Goal: Information Seeking & Learning: Learn about a topic

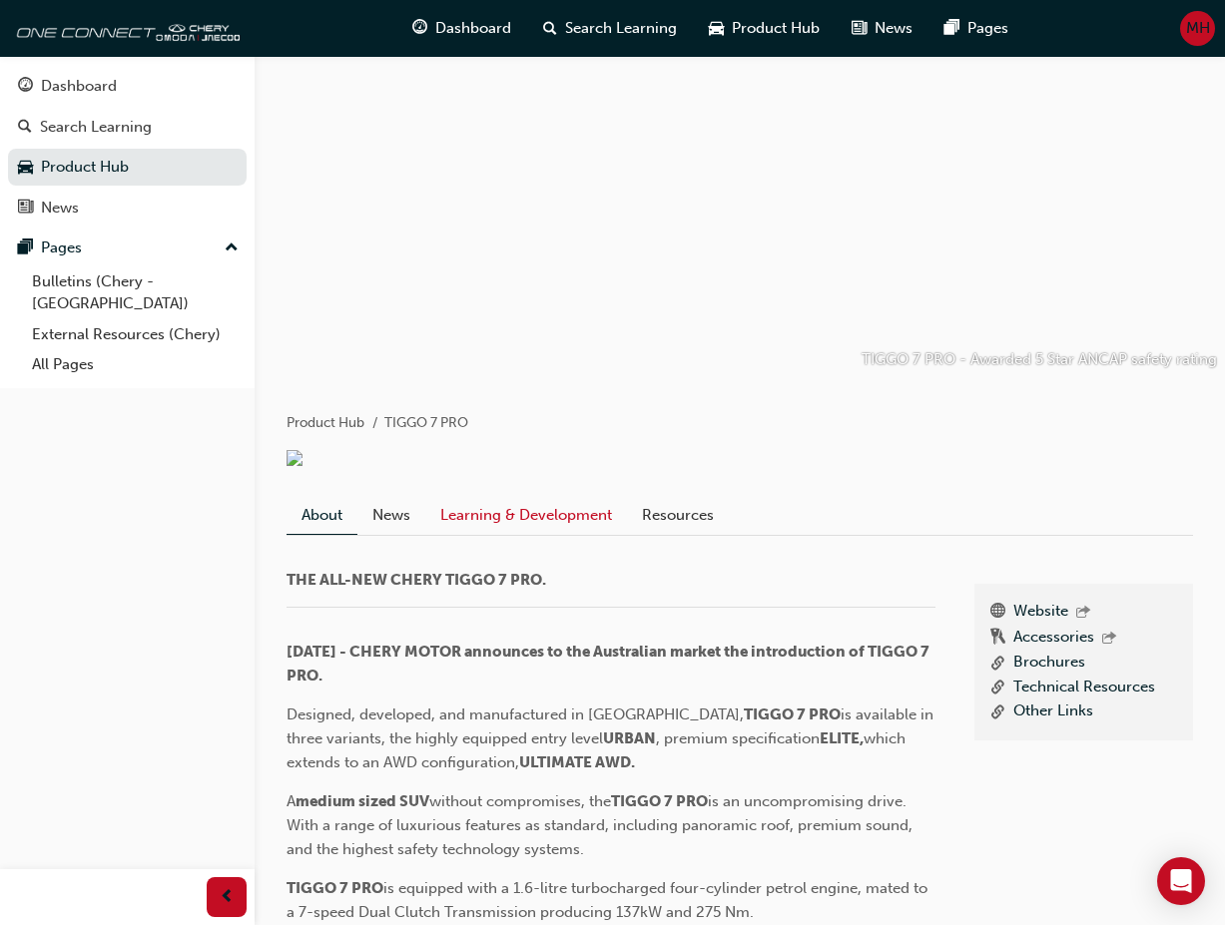
click at [497, 535] on link "Learning & Development" at bounding box center [526, 516] width 202 height 38
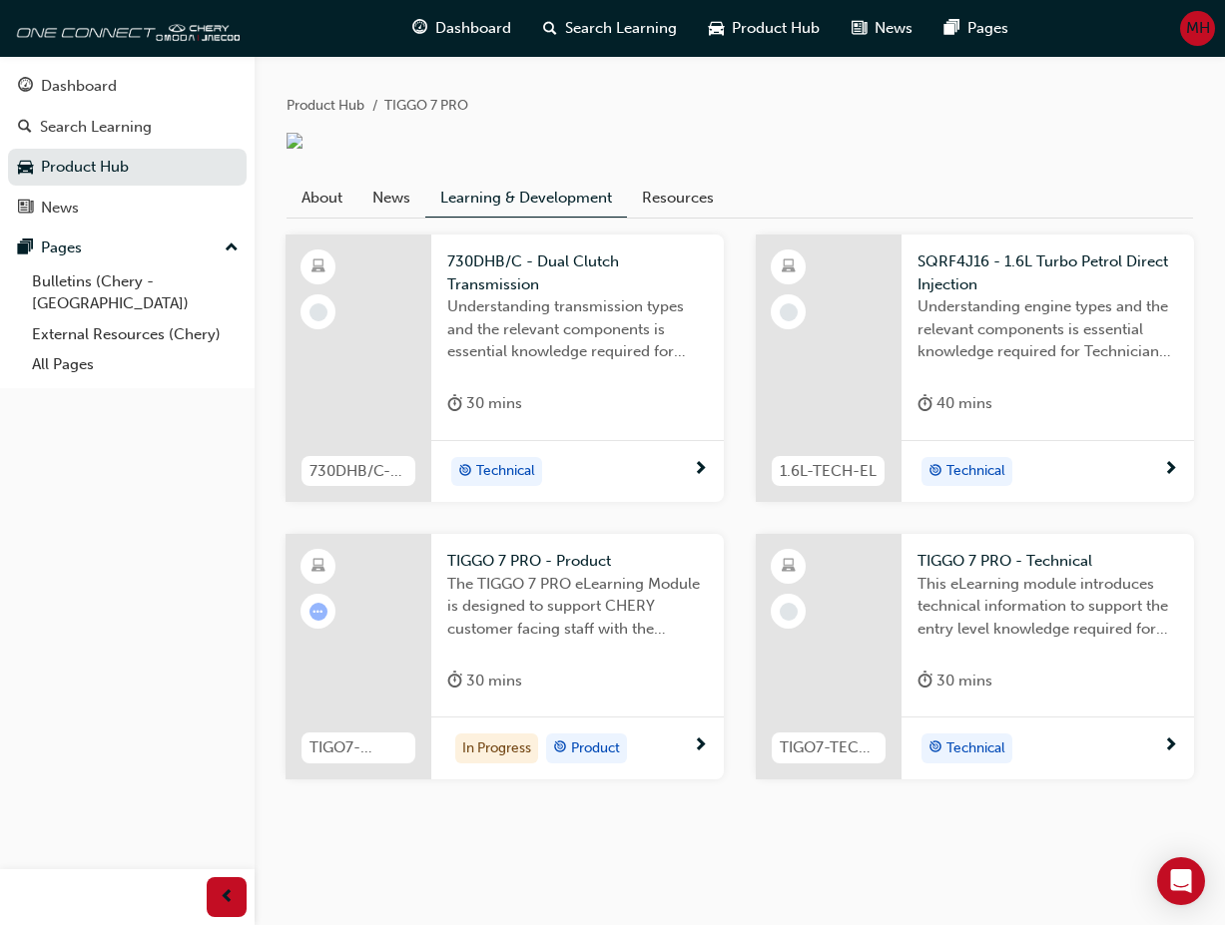
scroll to position [411, 0]
click at [497, 755] on div "In Progress" at bounding box center [496, 749] width 83 height 30
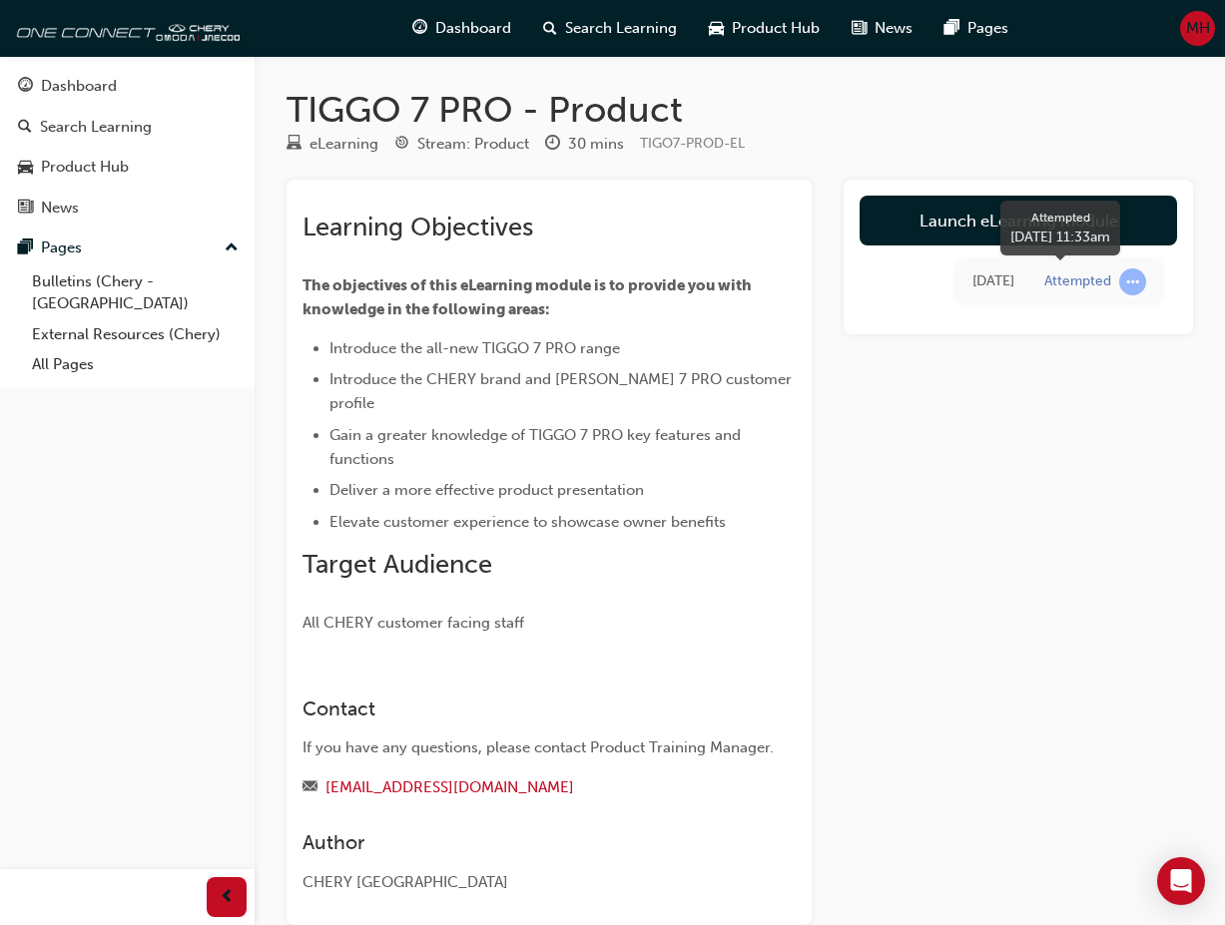
click at [1074, 284] on div "Attempted" at bounding box center [1077, 281] width 67 height 19
drag, startPoint x: 986, startPoint y: 221, endPoint x: 936, endPoint y: 525, distance: 308.5
click at [986, 222] on link "Launch eLearning module" at bounding box center [1017, 221] width 317 height 50
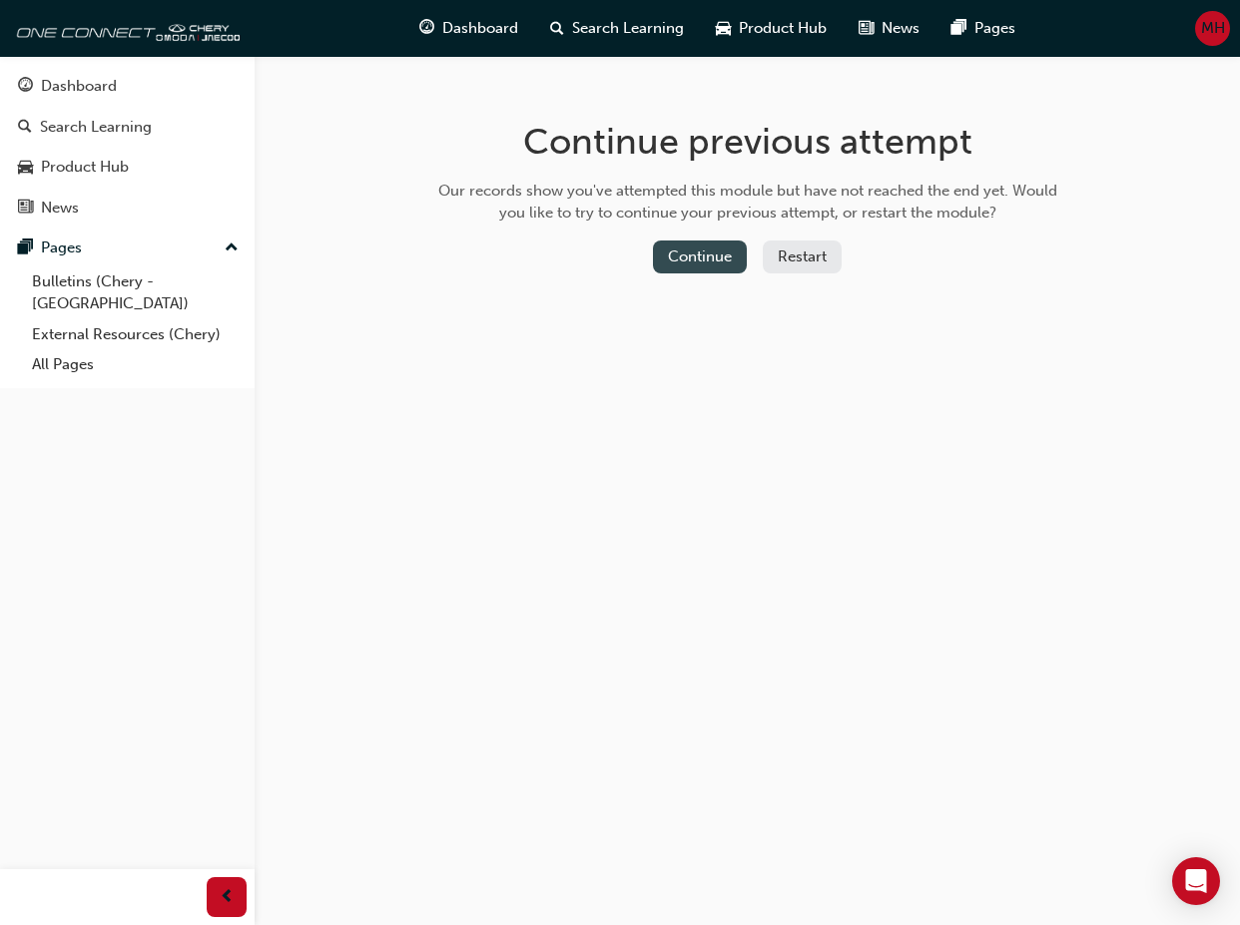
click at [703, 259] on button "Continue" at bounding box center [700, 257] width 94 height 33
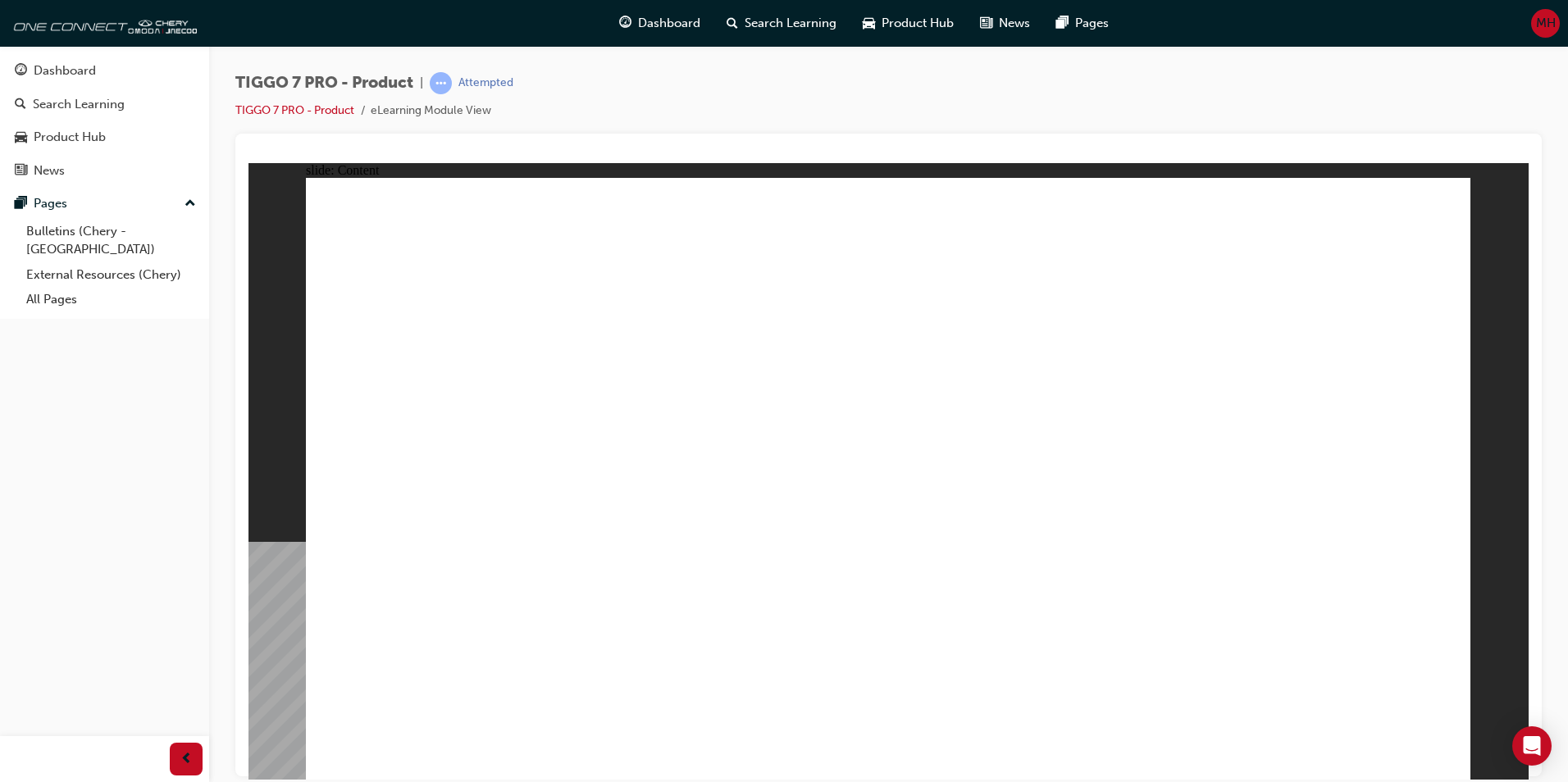
drag, startPoint x: 510, startPoint y: 605, endPoint x: 630, endPoint y: 608, distance: 120.0
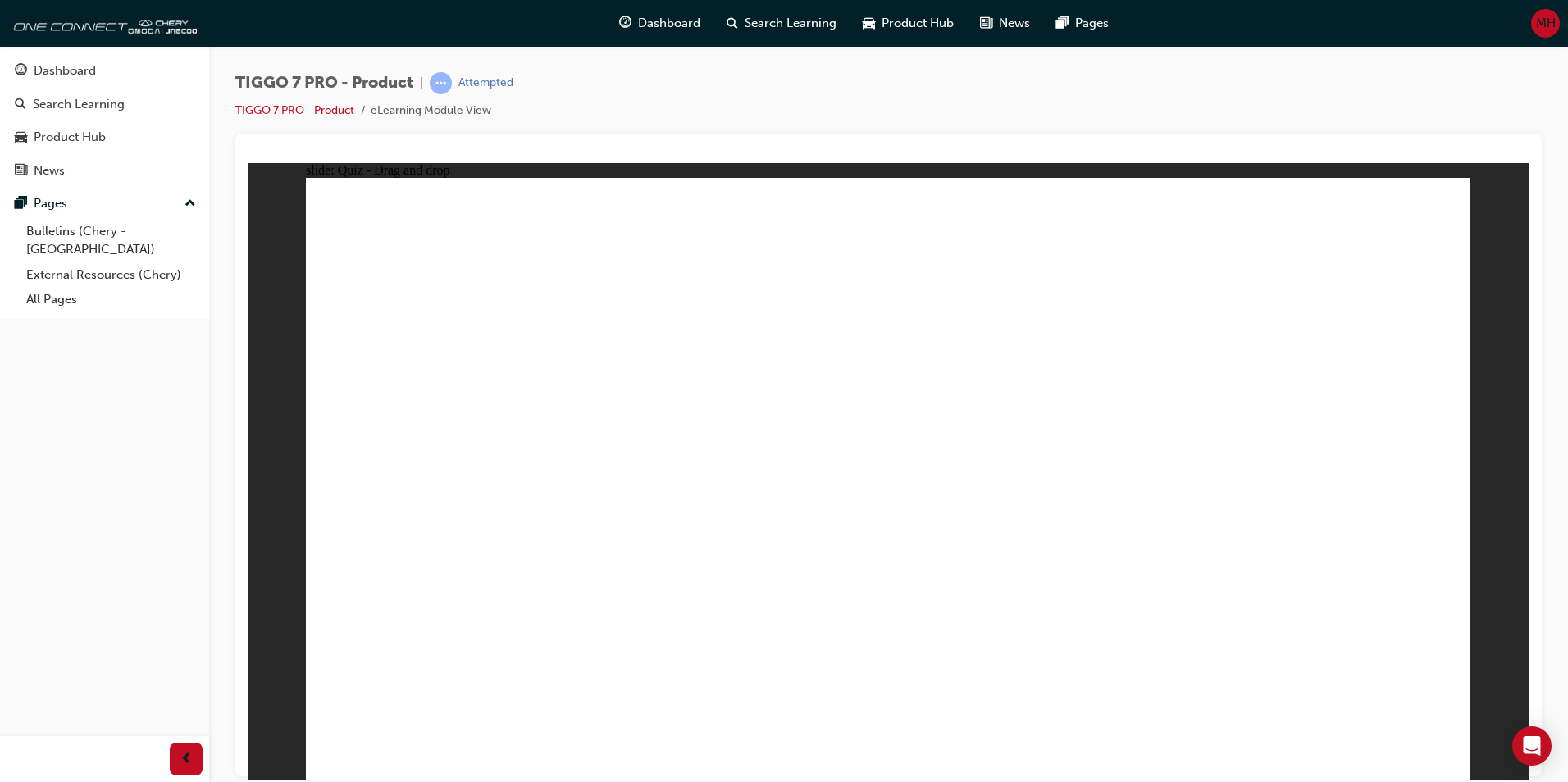
drag, startPoint x: 491, startPoint y: 516, endPoint x: 468, endPoint y: 598, distance: 85.2
drag, startPoint x: 452, startPoint y: 604, endPoint x: 462, endPoint y: 559, distance: 46.1
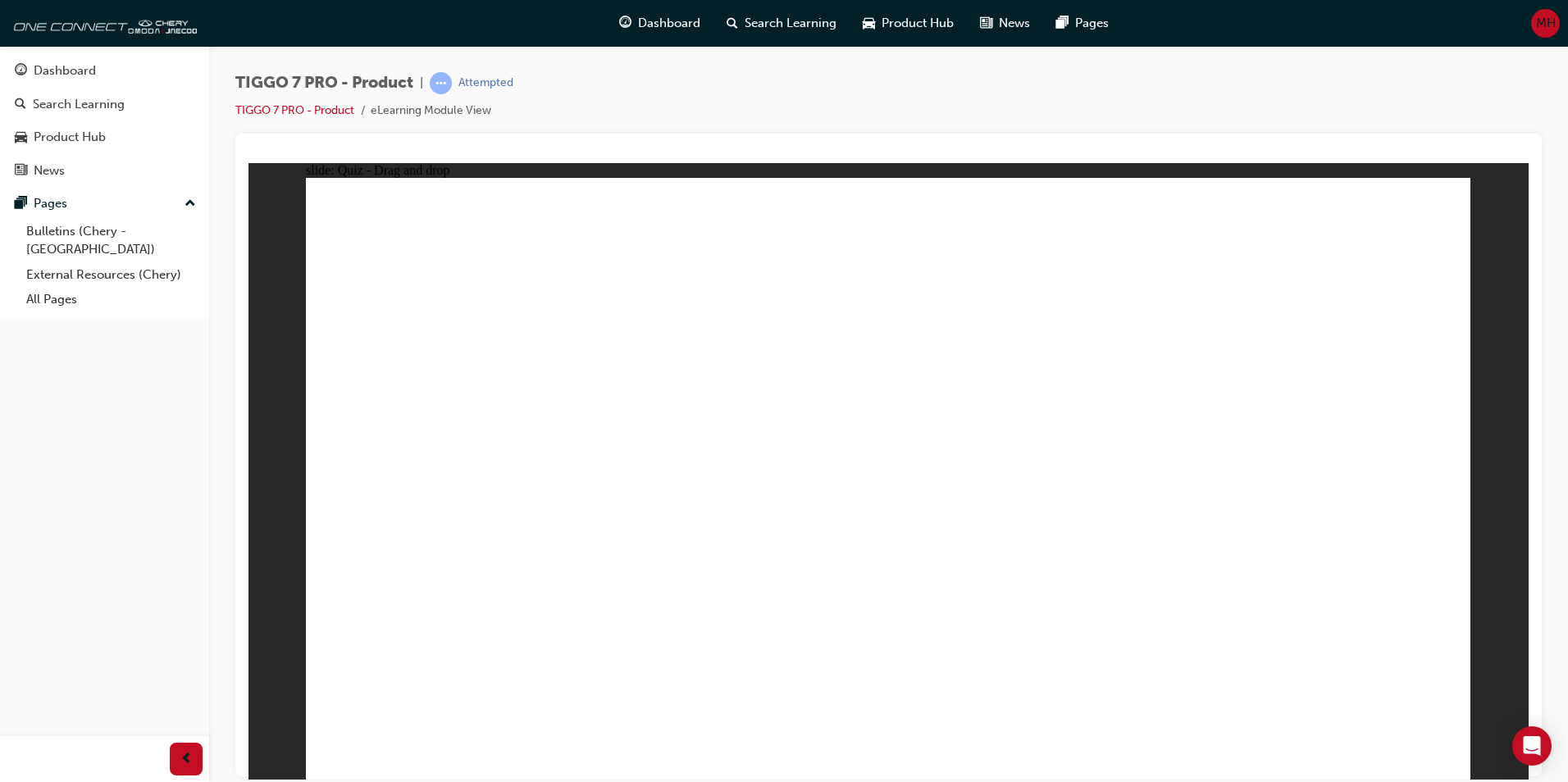
drag, startPoint x: 735, startPoint y: 435, endPoint x: 764, endPoint y: 421, distance: 32.2
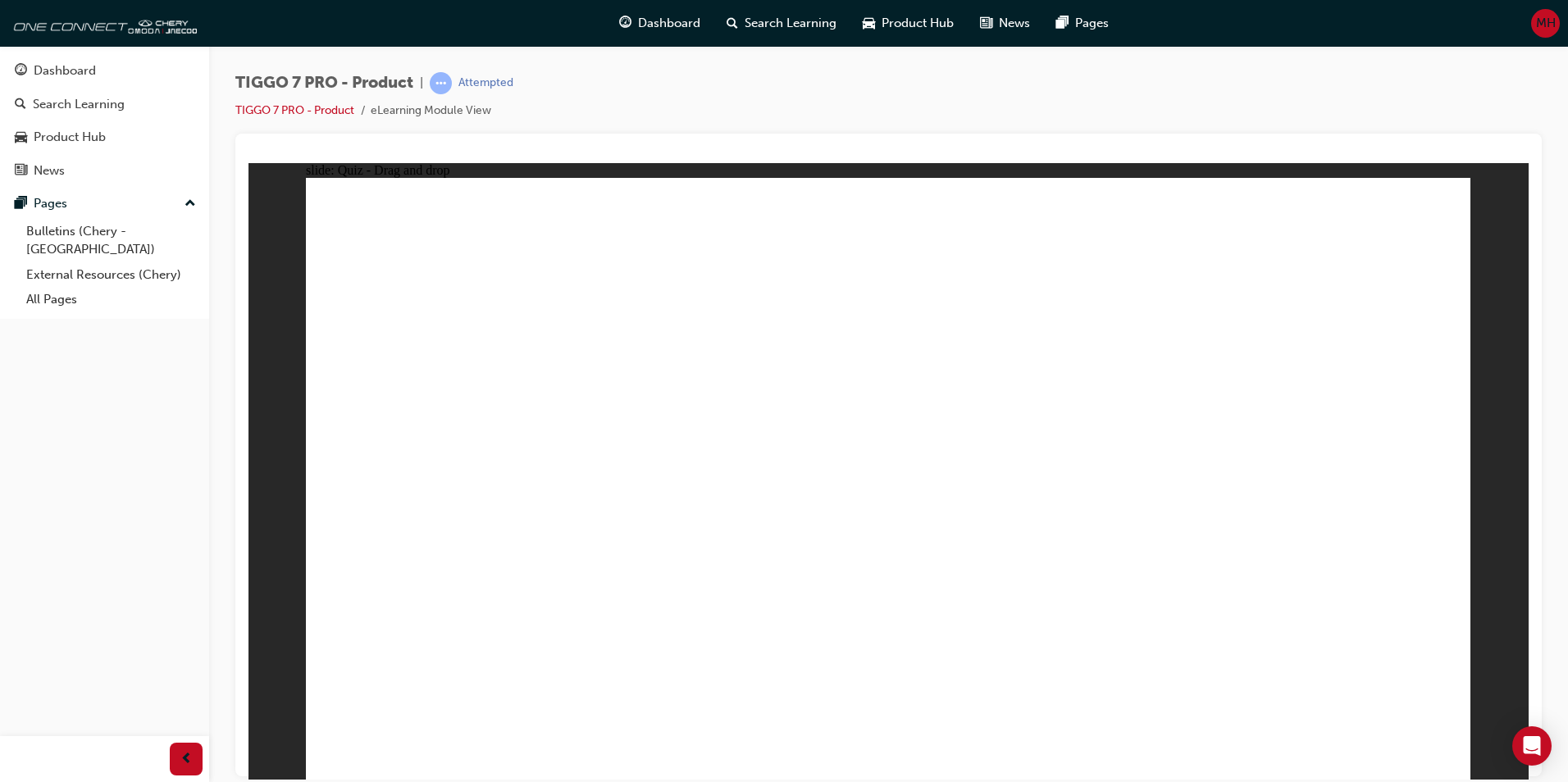
drag, startPoint x: 892, startPoint y: 524, endPoint x: 905, endPoint y: 525, distance: 13.0
drag, startPoint x: 1068, startPoint y: 506, endPoint x: 1108, endPoint y: 514, distance: 40.8
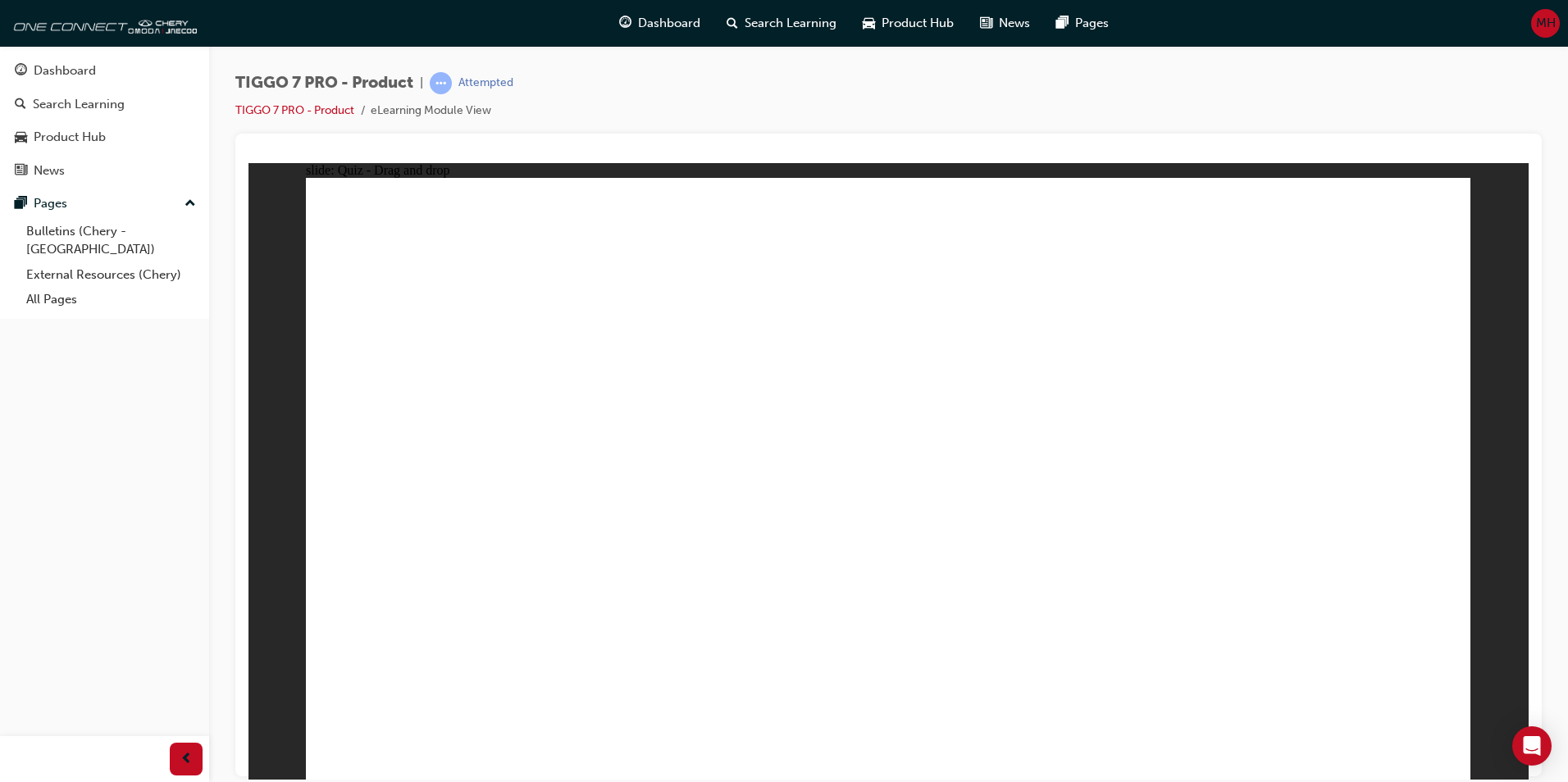
drag, startPoint x: 1296, startPoint y: 605, endPoint x: 1297, endPoint y: 522, distance: 83.0
drag, startPoint x: 1309, startPoint y: 491, endPoint x: 1306, endPoint y: 565, distance: 74.1
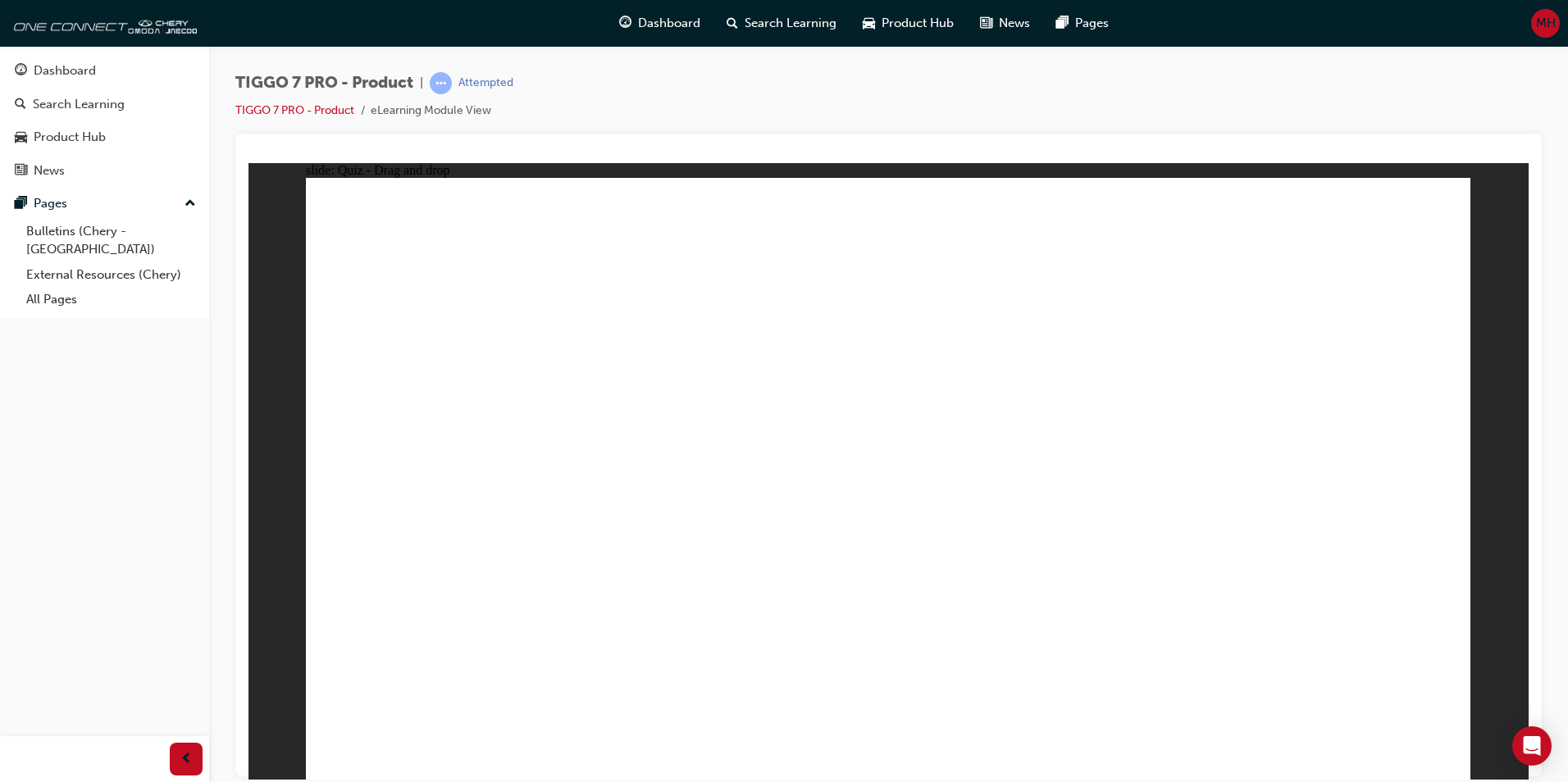
drag, startPoint x: 897, startPoint y: 504, endPoint x: 895, endPoint y: 609, distance: 105.0
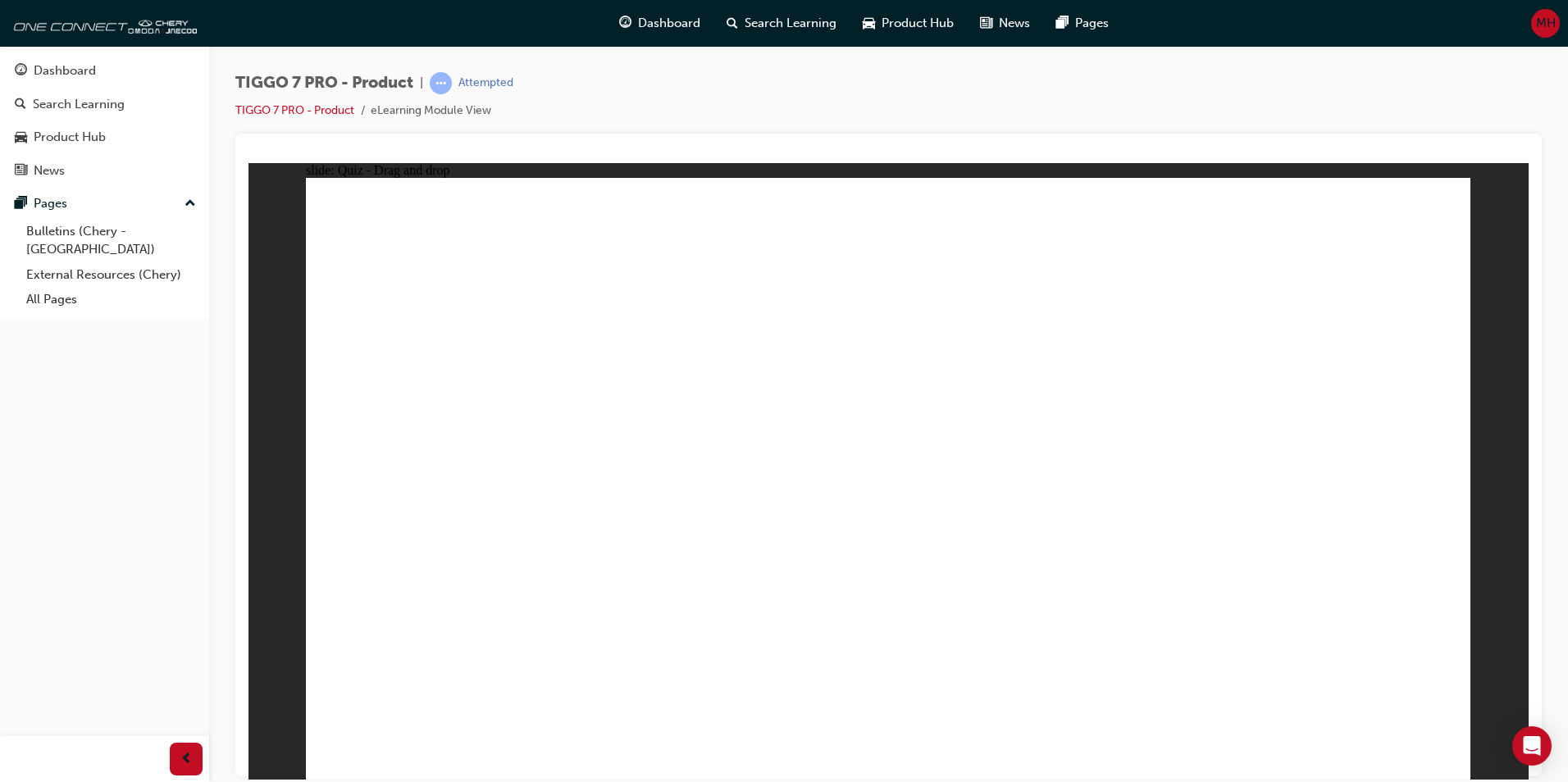
drag, startPoint x: 586, startPoint y: 496, endPoint x: 800, endPoint y: 519, distance: 215.2
drag, startPoint x: 831, startPoint y: 522, endPoint x: 969, endPoint y: 519, distance: 138.0
drag, startPoint x: 1037, startPoint y: 518, endPoint x: 1128, endPoint y: 513, distance: 91.1
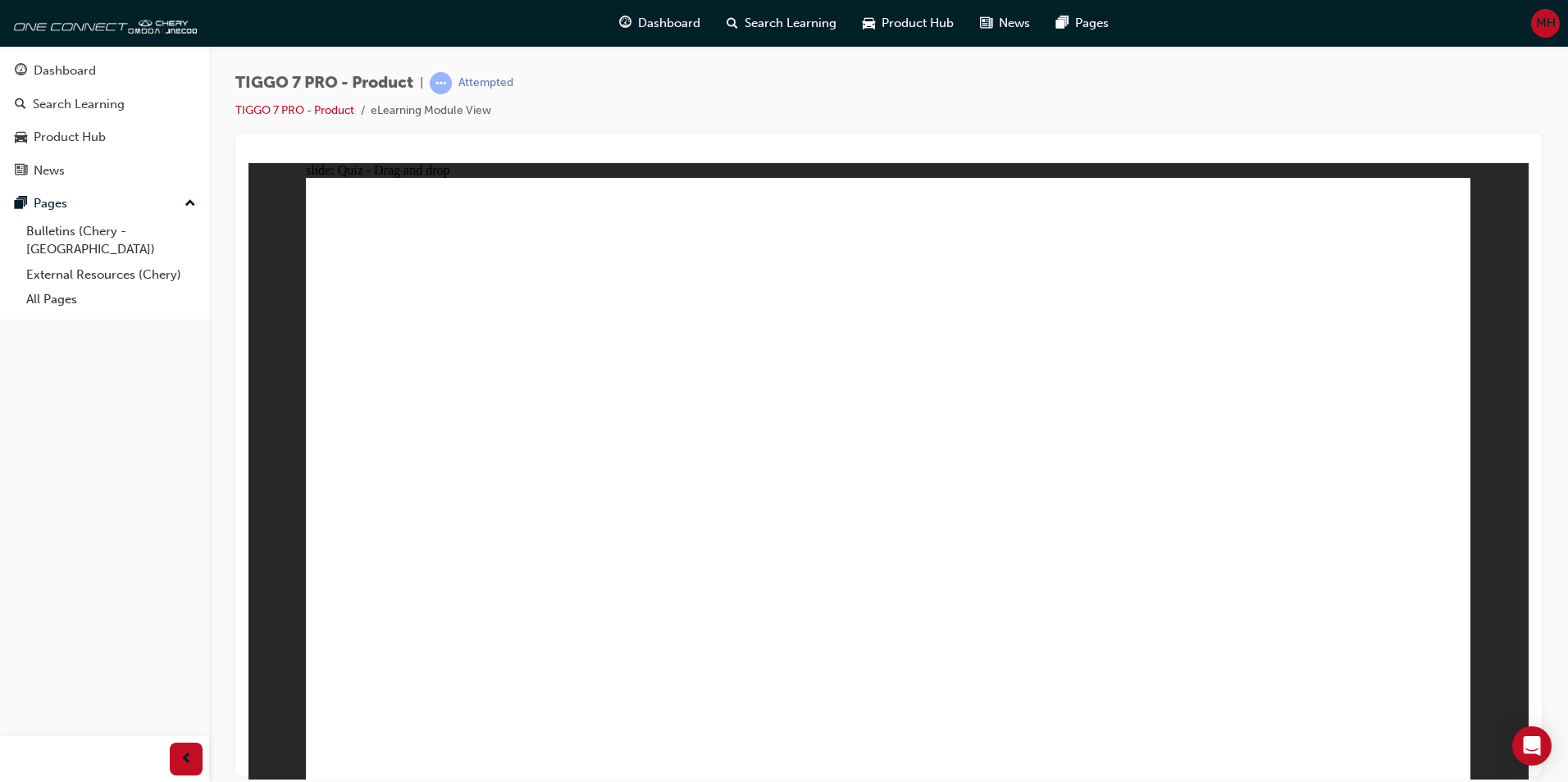
drag, startPoint x: 429, startPoint y: 506, endPoint x: 427, endPoint y: 580, distance: 74.0
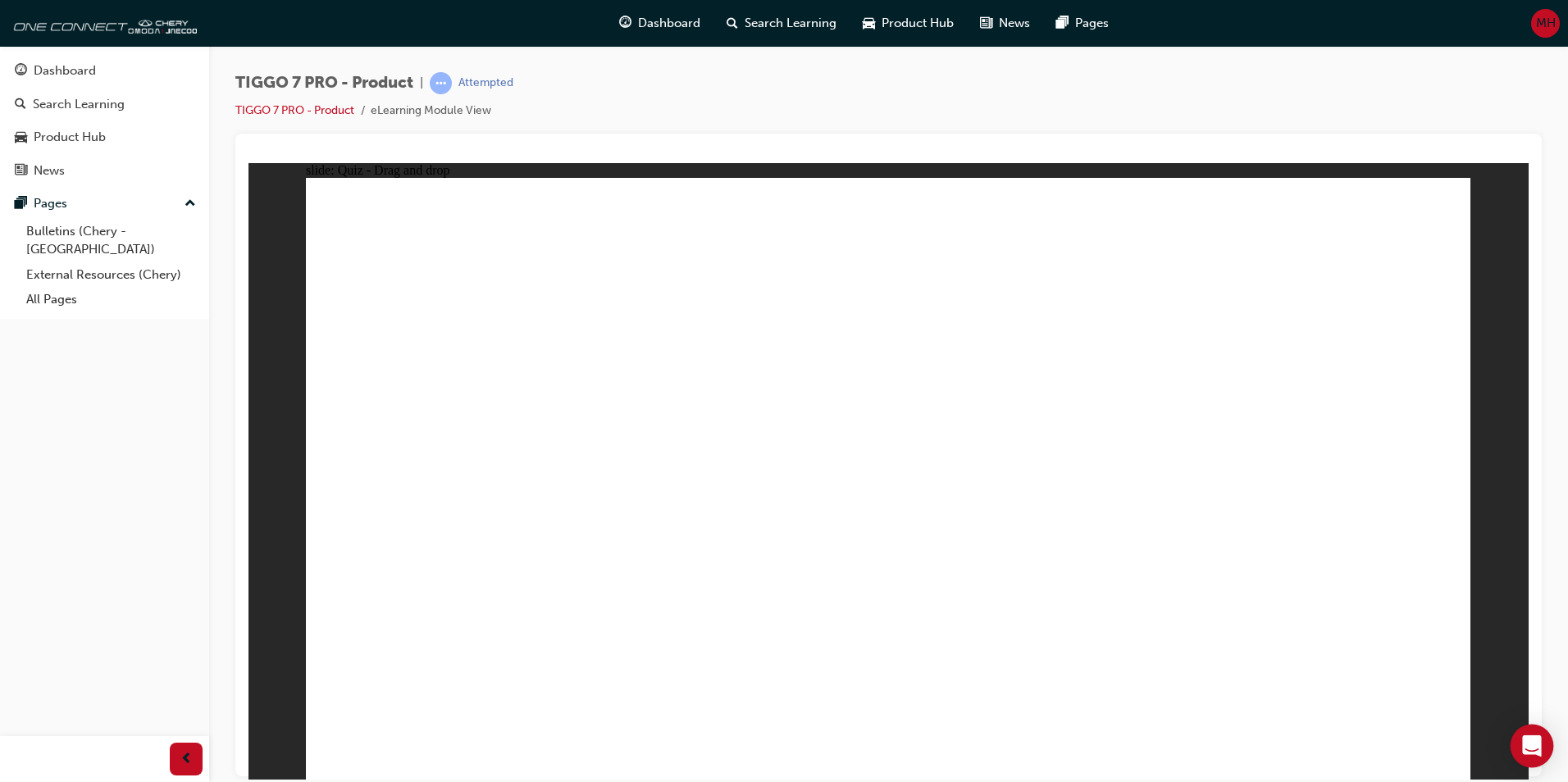
click at [1018, 741] on icon "Open Intercom Messenger" at bounding box center [1532, 746] width 21 height 21
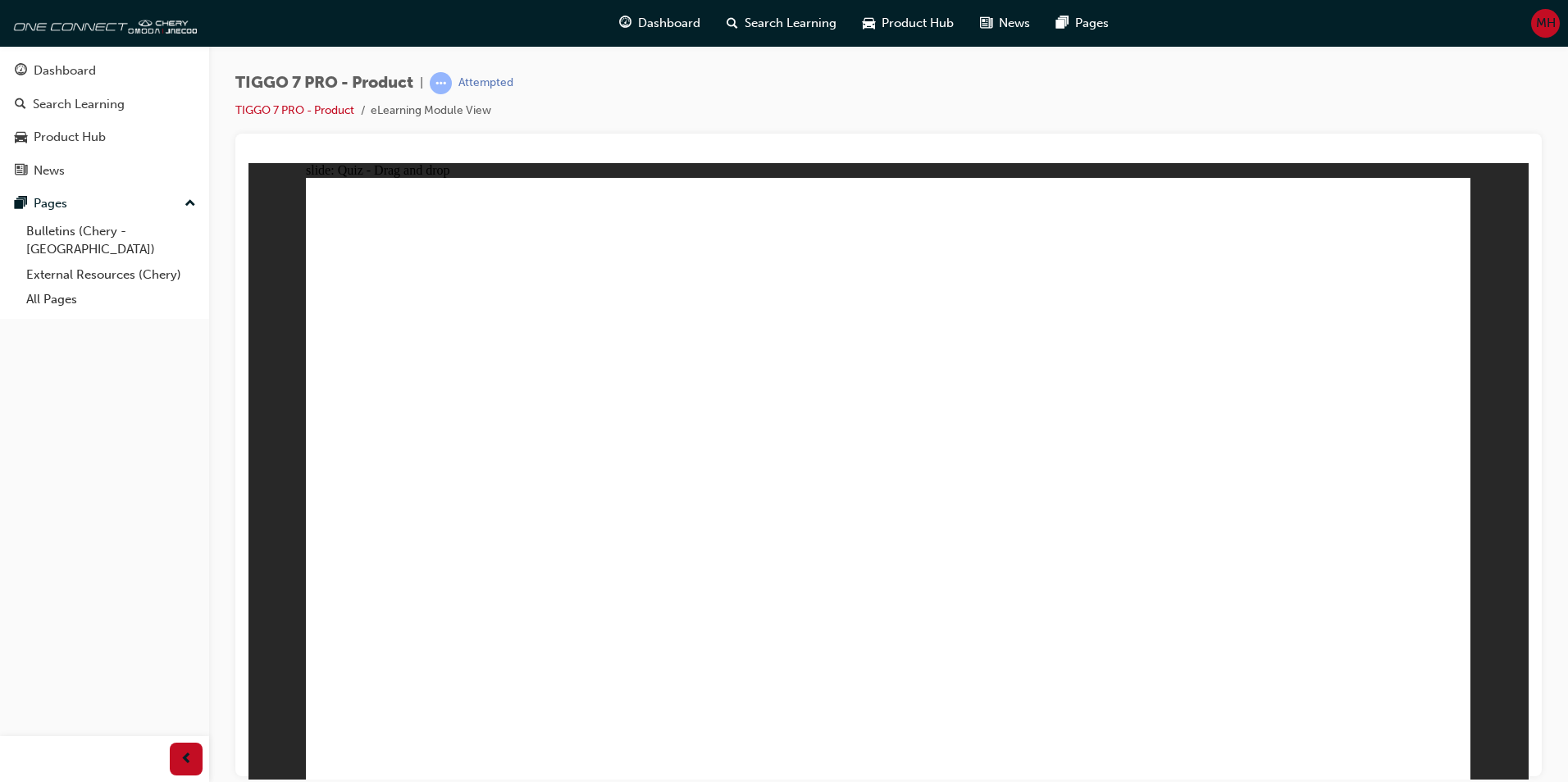
drag, startPoint x: 935, startPoint y: 331, endPoint x: 652, endPoint y: 237, distance: 298.2
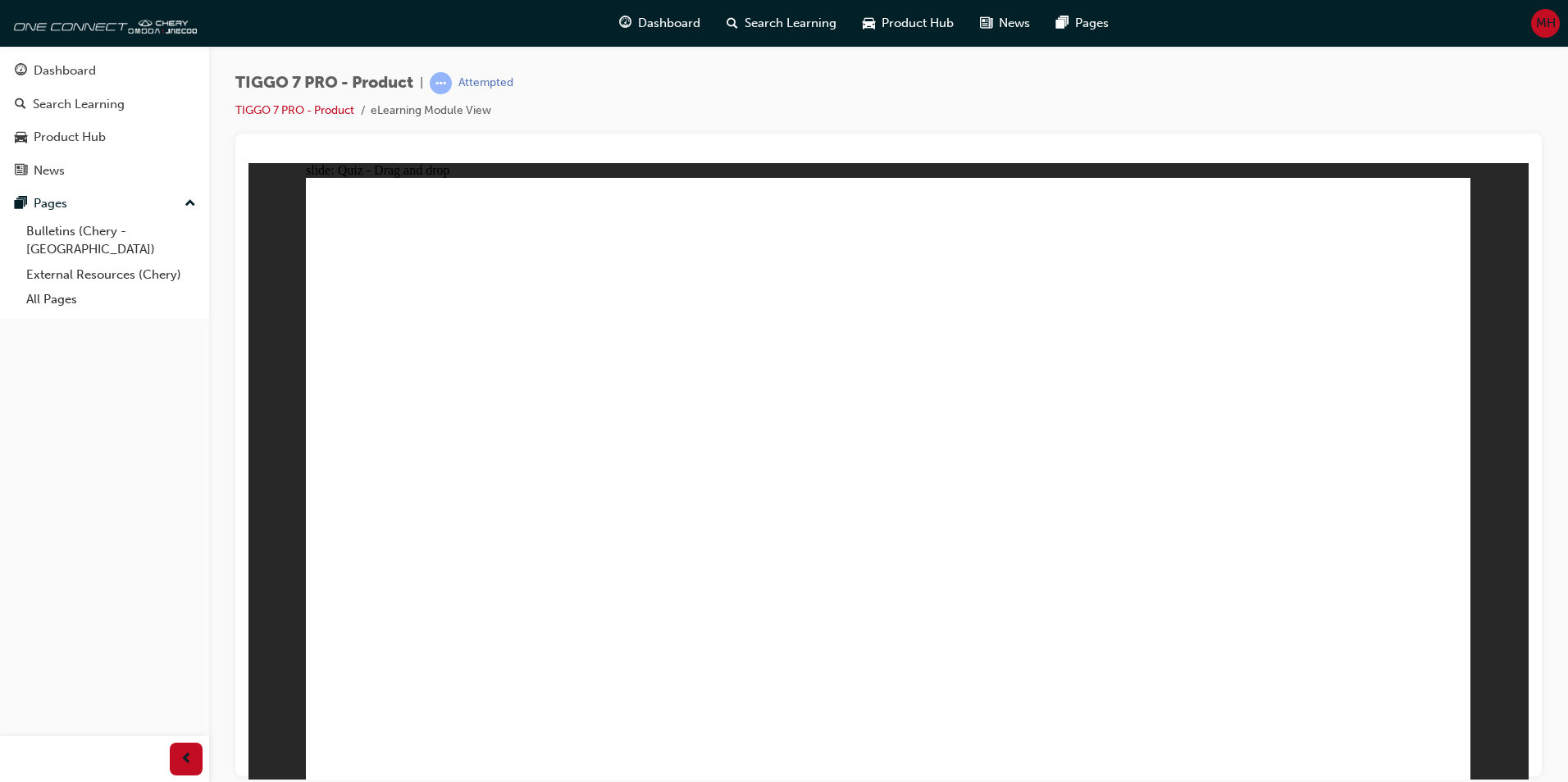
drag, startPoint x: 476, startPoint y: 241, endPoint x: 456, endPoint y: 288, distance: 51.1
click at [263, 407] on div "slide: Quiz - Drag and drop Rectangle 1 Rectangle 1 18 ADVANCED DRIVER ASSIST S…" at bounding box center [888, 471] width 1280 height 617
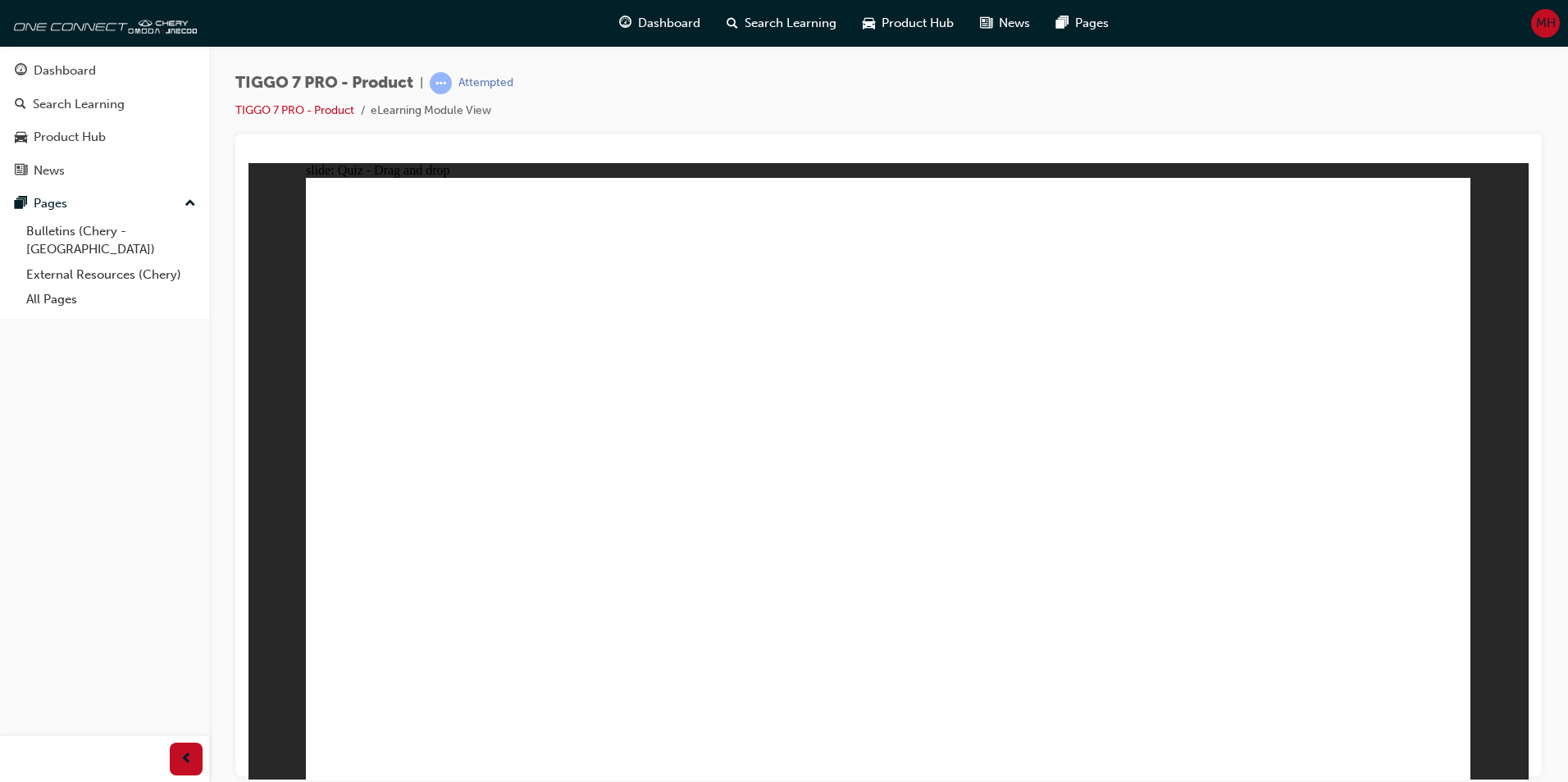
drag, startPoint x: 940, startPoint y: 315, endPoint x: 954, endPoint y: 292, distance: 26.9
click at [481, 82] on div "Attempted" at bounding box center [486, 83] width 55 height 16
click at [445, 81] on span "learningRecordVerb_ATTEMPT-icon" at bounding box center [440, 83] width 22 height 22
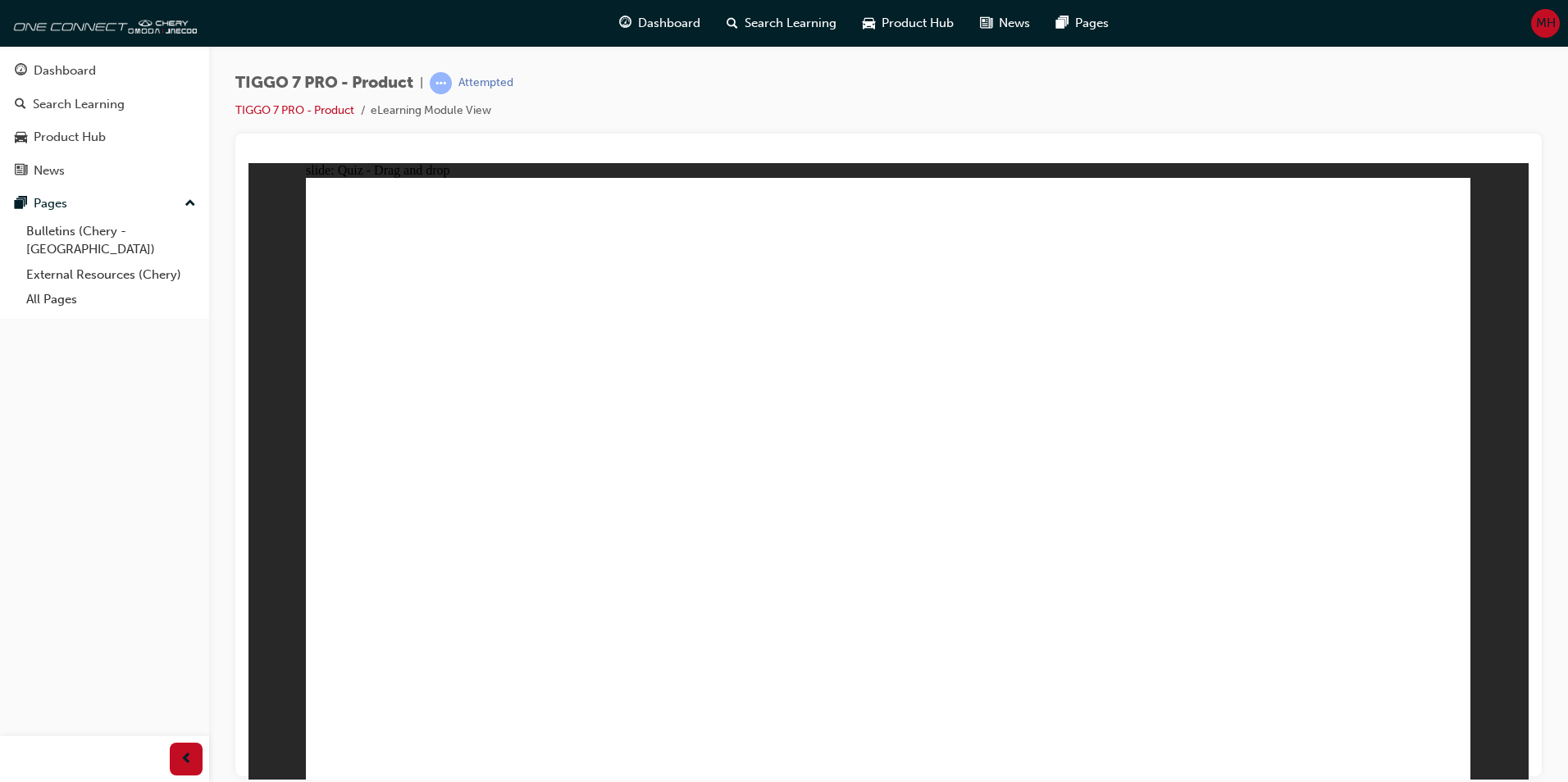
drag, startPoint x: 915, startPoint y: 514, endPoint x: 1309, endPoint y: 582, distance: 399.8
click at [396, 111] on li "eLearning Module View" at bounding box center [431, 111] width 121 height 19
click at [340, 111] on link "TIGGO 7 PRO - Product" at bounding box center [294, 110] width 119 height 14
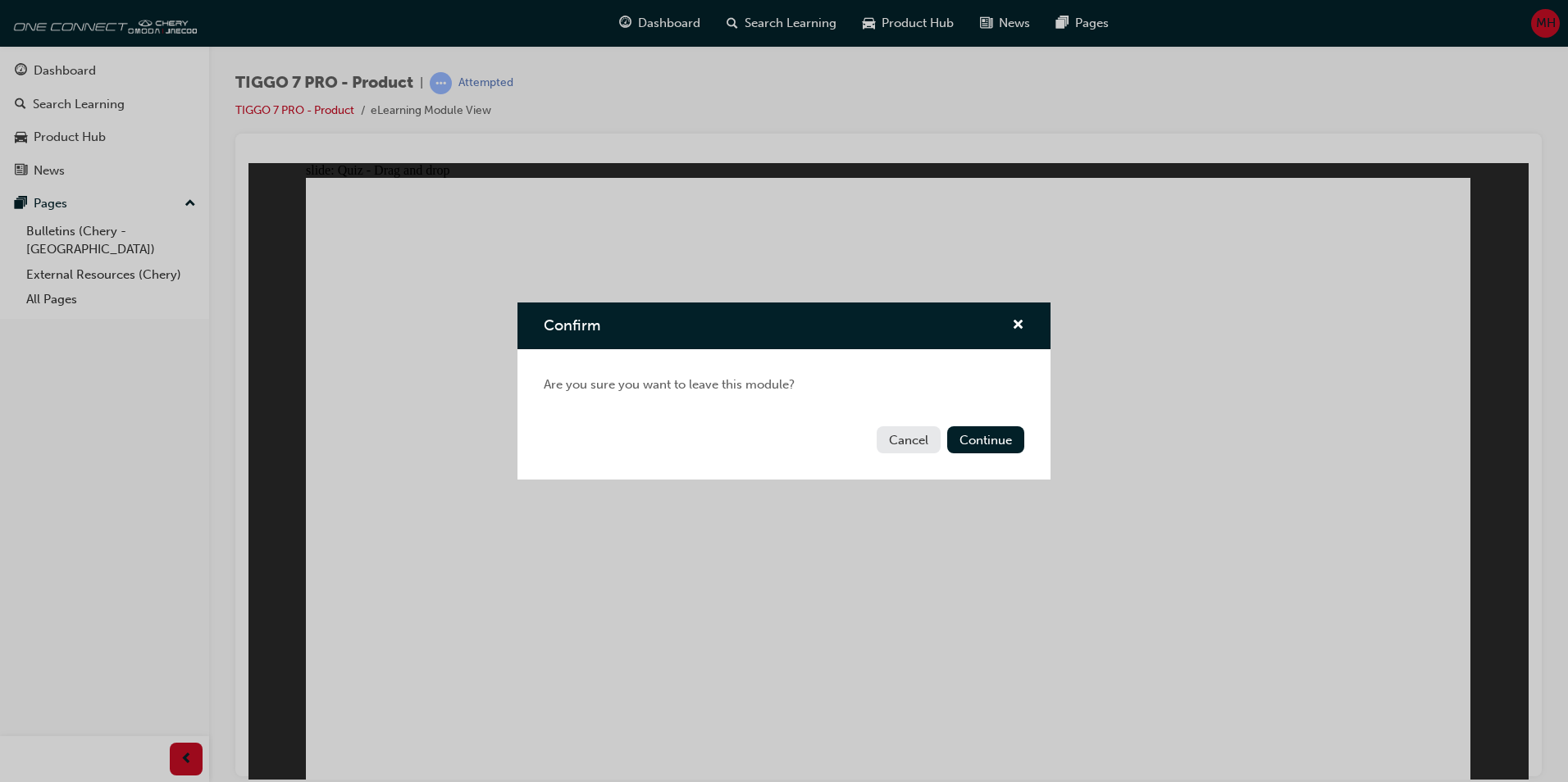
click at [917, 436] on button "Cancel" at bounding box center [909, 439] width 64 height 27
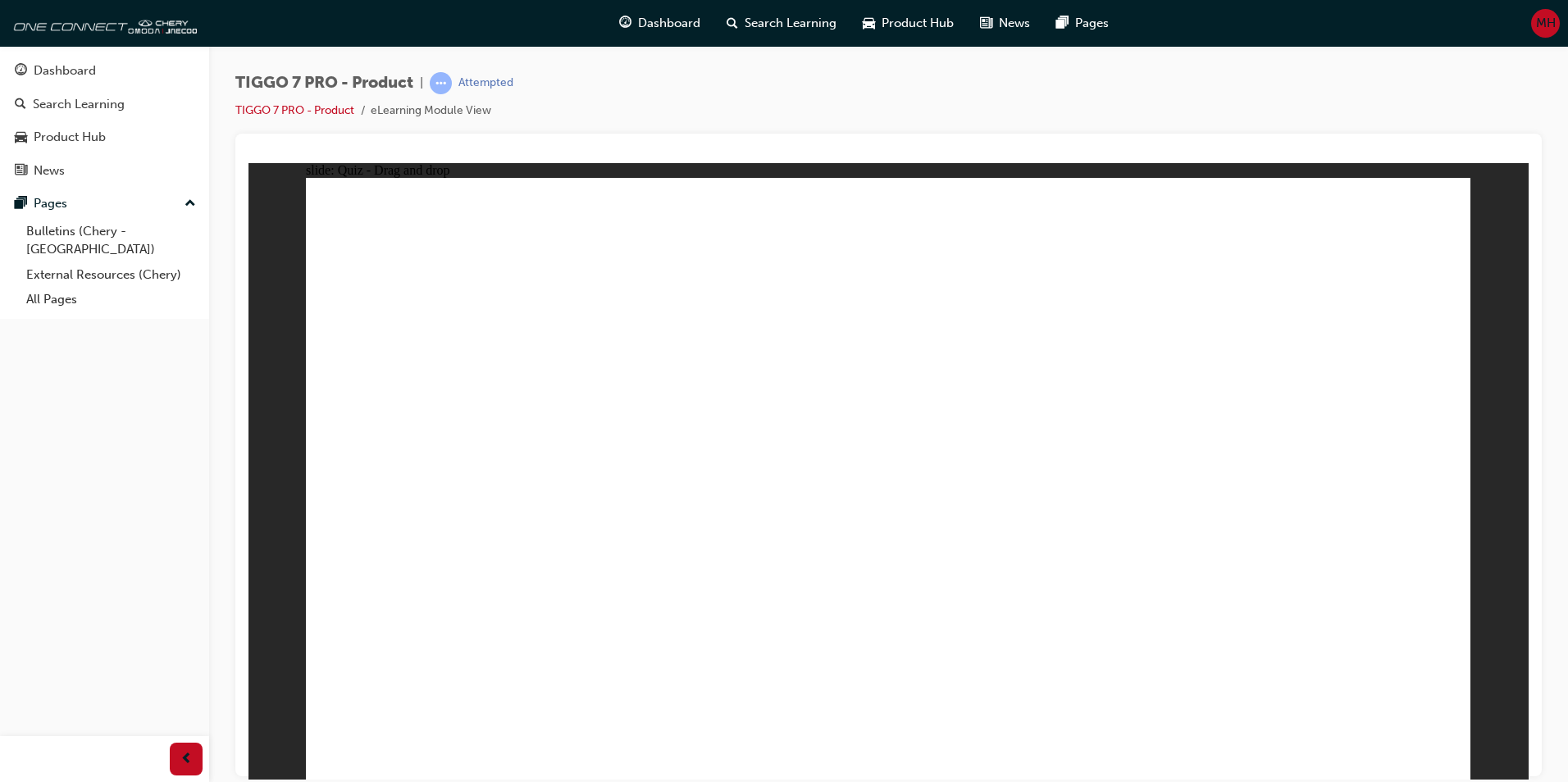
drag, startPoint x: 1330, startPoint y: 504, endPoint x: 1323, endPoint y: 591, distance: 87.3
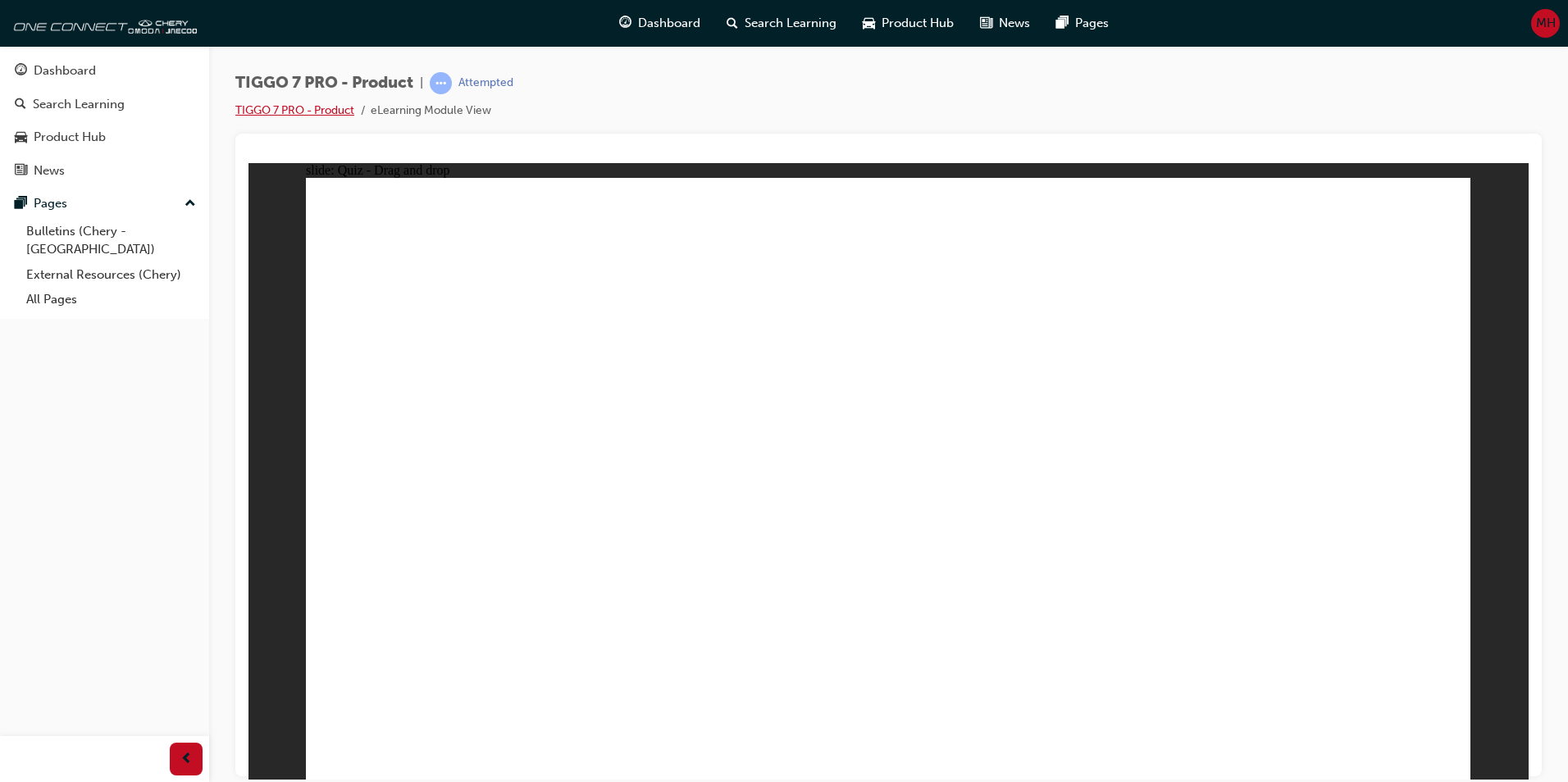
click at [333, 110] on link "TIGGO 7 PRO - Product" at bounding box center [294, 110] width 119 height 14
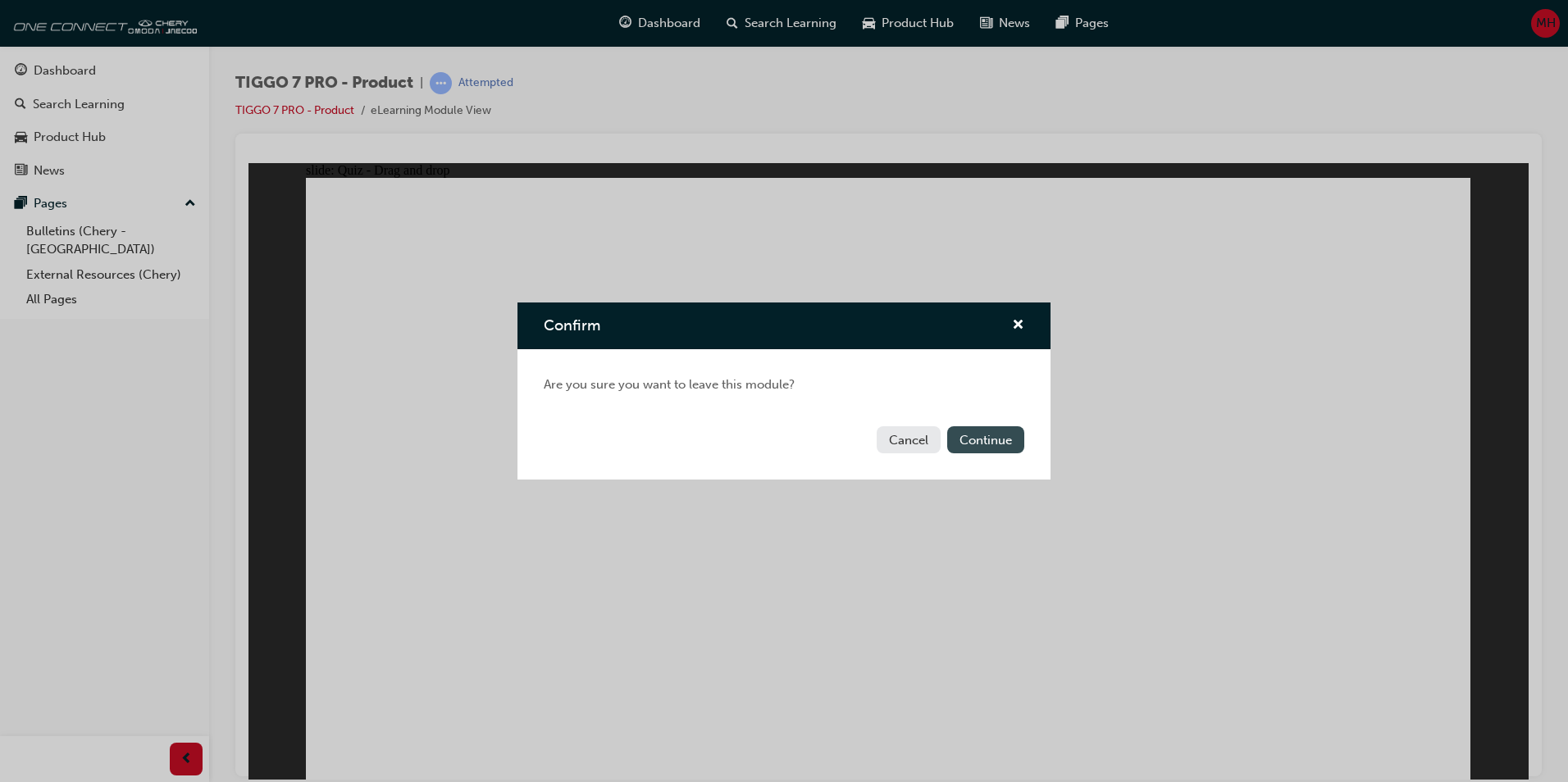
click at [972, 436] on button "Continue" at bounding box center [986, 439] width 77 height 27
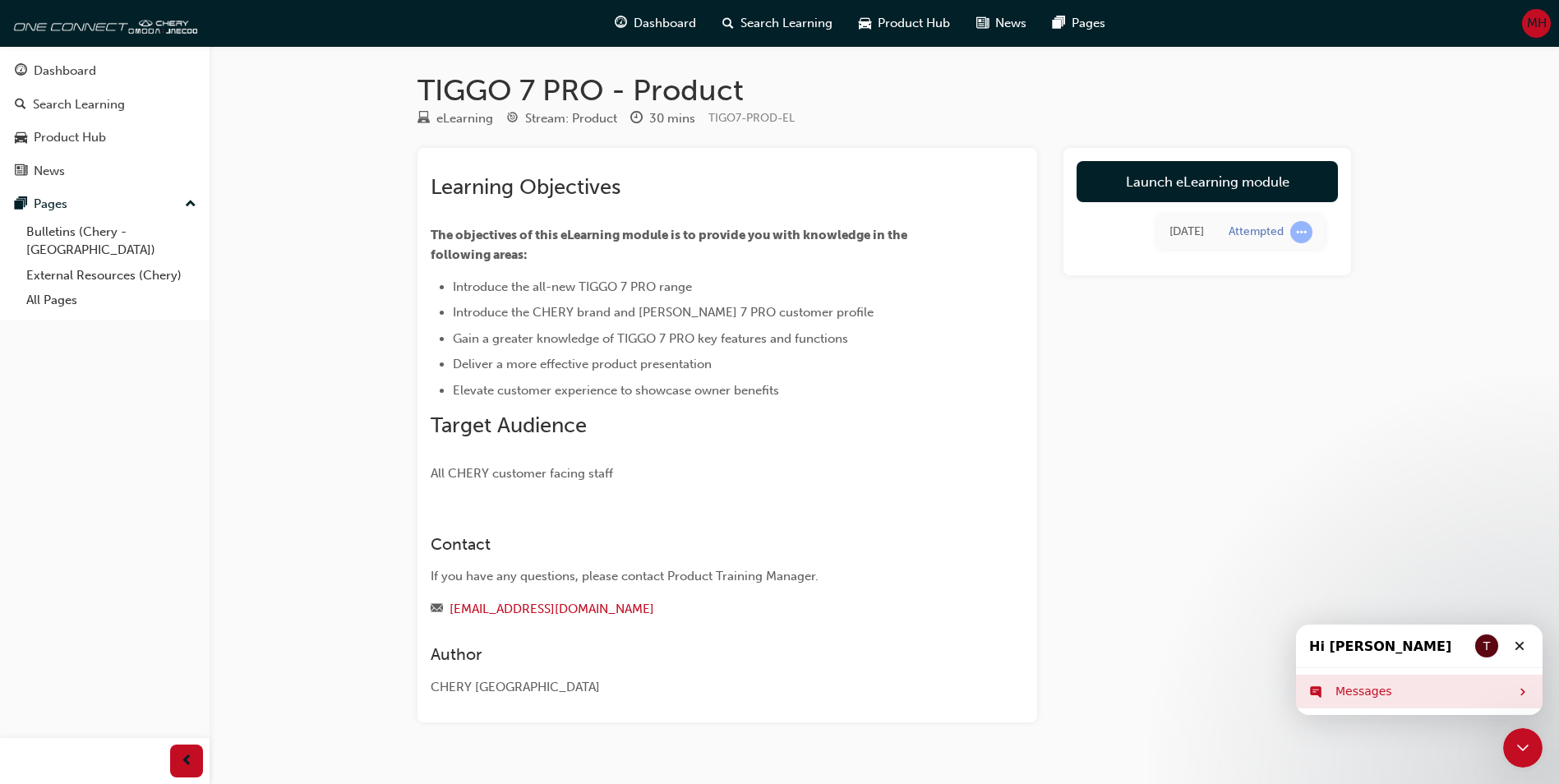
click at [1020, 691] on div "Messages" at bounding box center [1423, 691] width 175 height 17
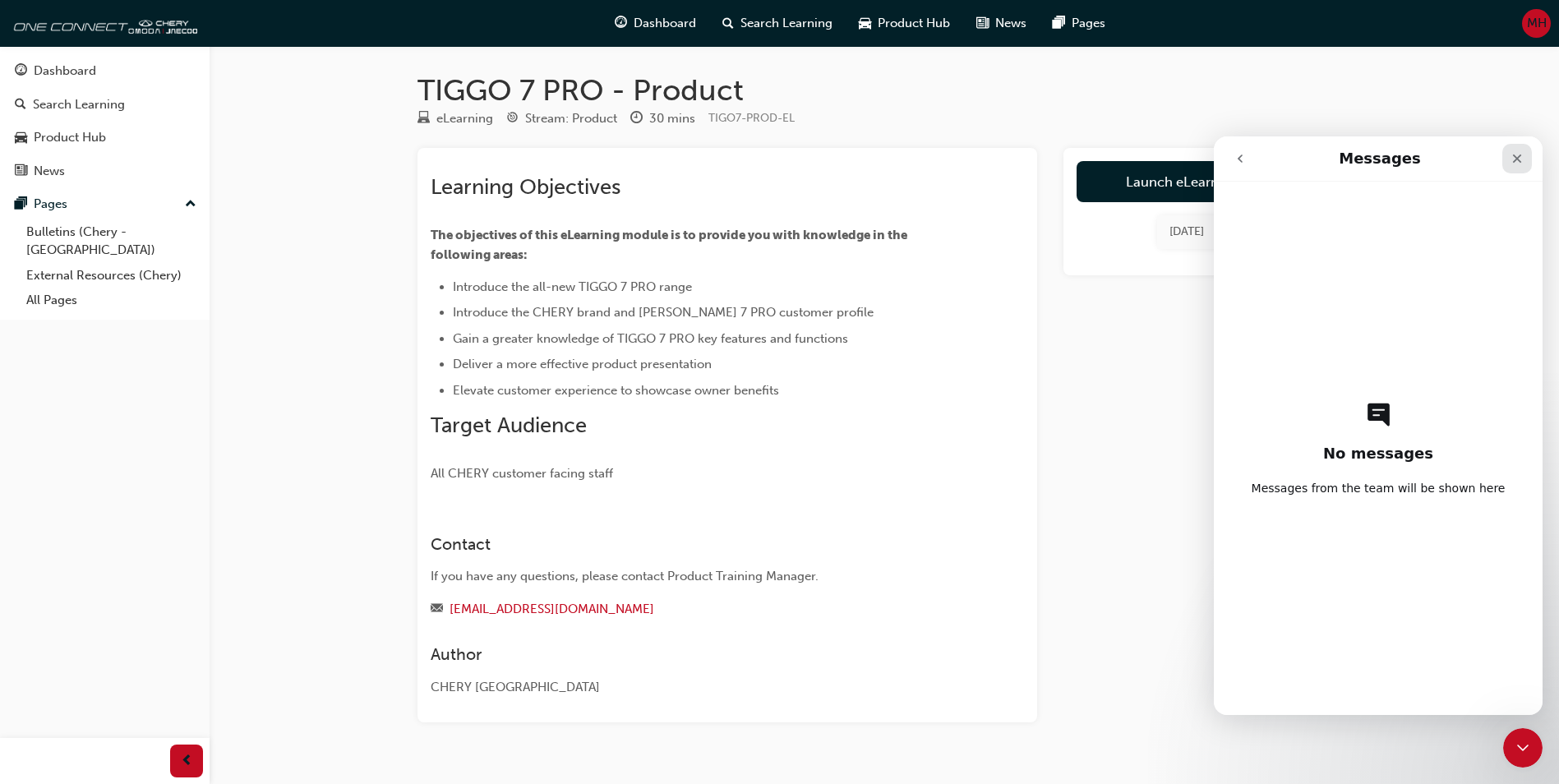
click at [1020, 155] on icon "Close" at bounding box center [1517, 159] width 13 height 13
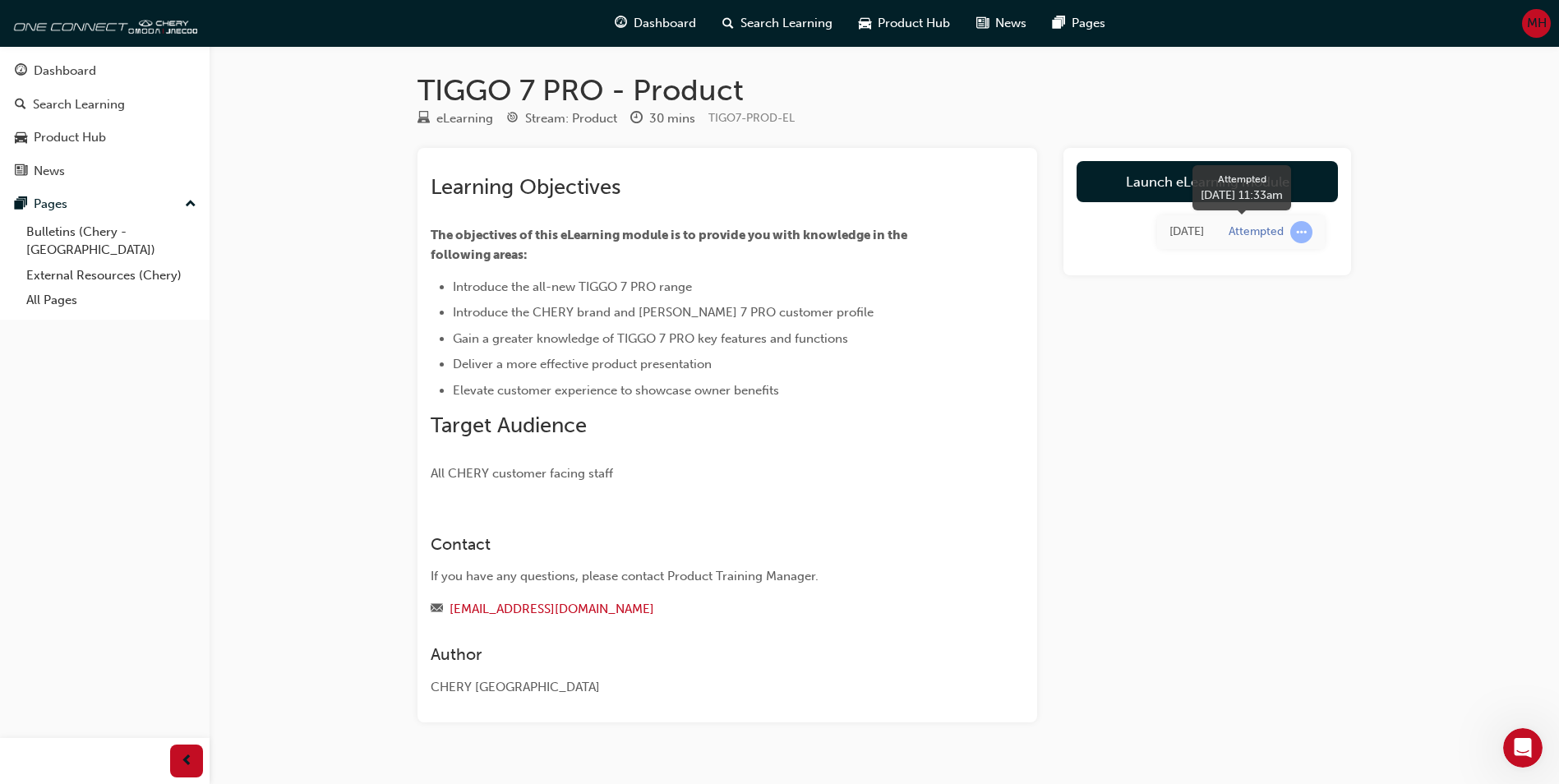
click at [1020, 233] on div "Attempted" at bounding box center [1256, 231] width 55 height 16
click at [1020, 232] on span "learningRecordVerb_ATTEMPT-icon" at bounding box center [1301, 231] width 22 height 22
click at [1020, 179] on link "Launch eLearning module" at bounding box center [1207, 182] width 261 height 41
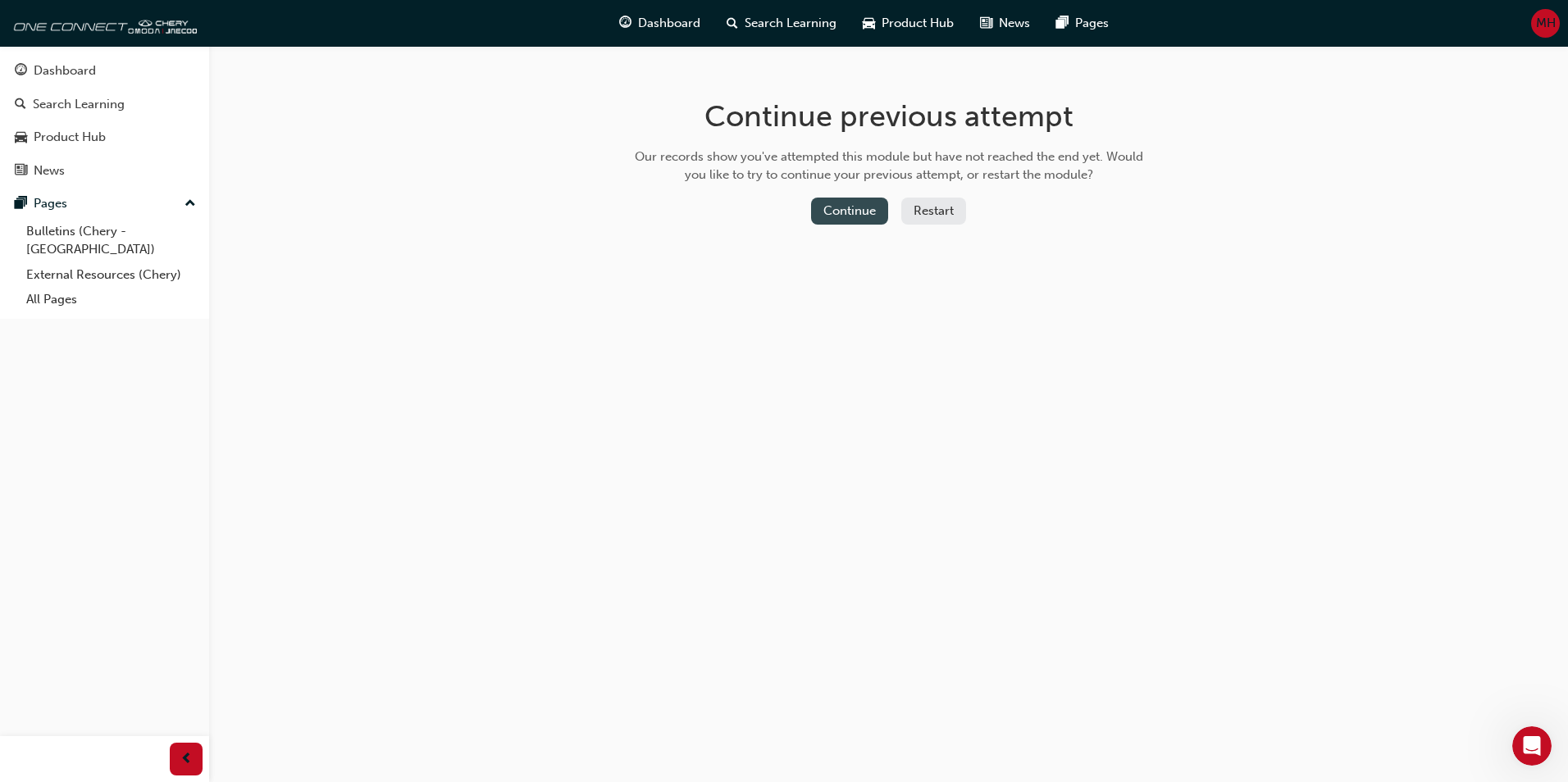
click at [849, 206] on button "Continue" at bounding box center [850, 211] width 77 height 27
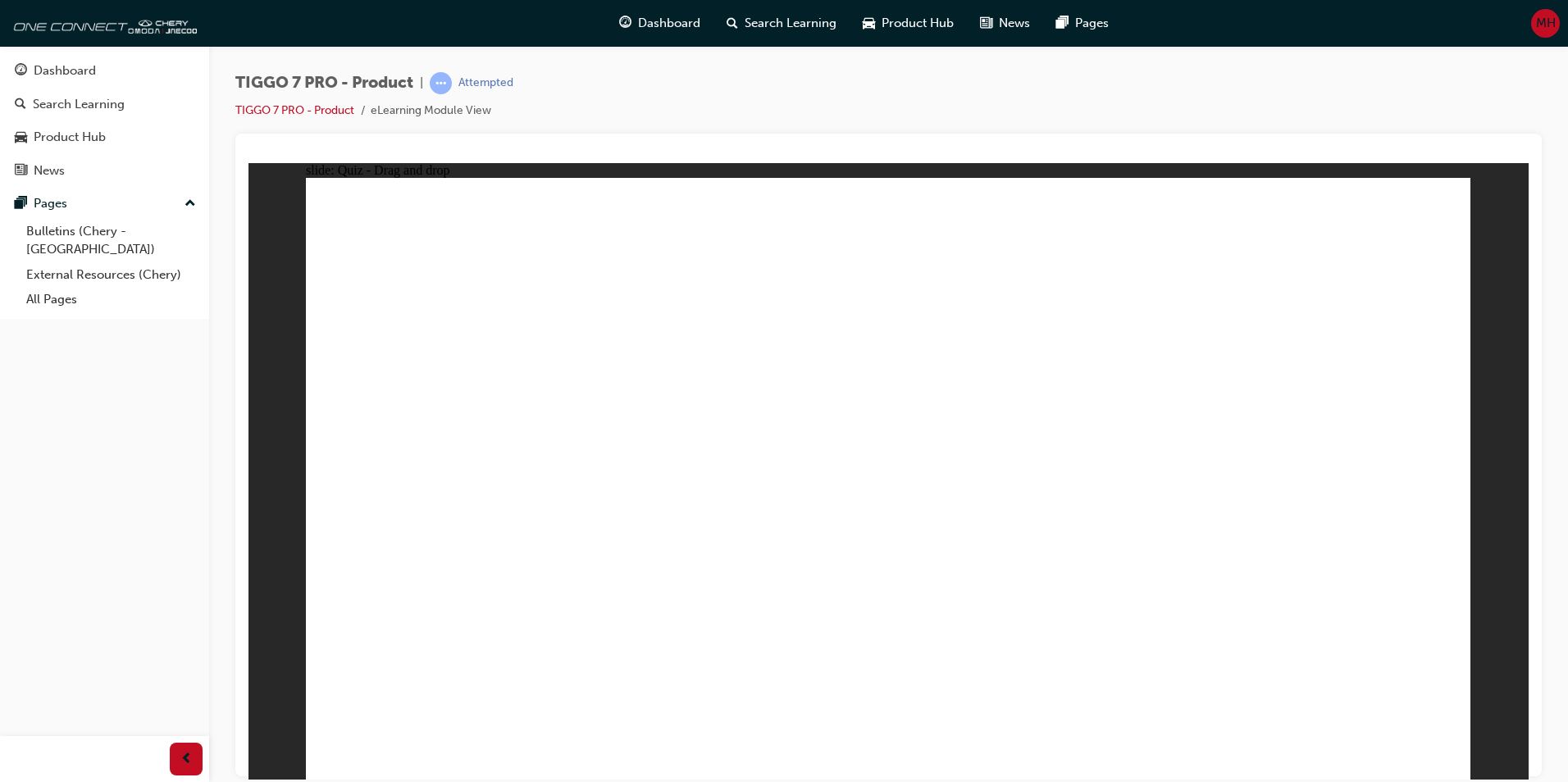
drag, startPoint x: 831, startPoint y: 380, endPoint x: 1151, endPoint y: 506, distance: 343.9
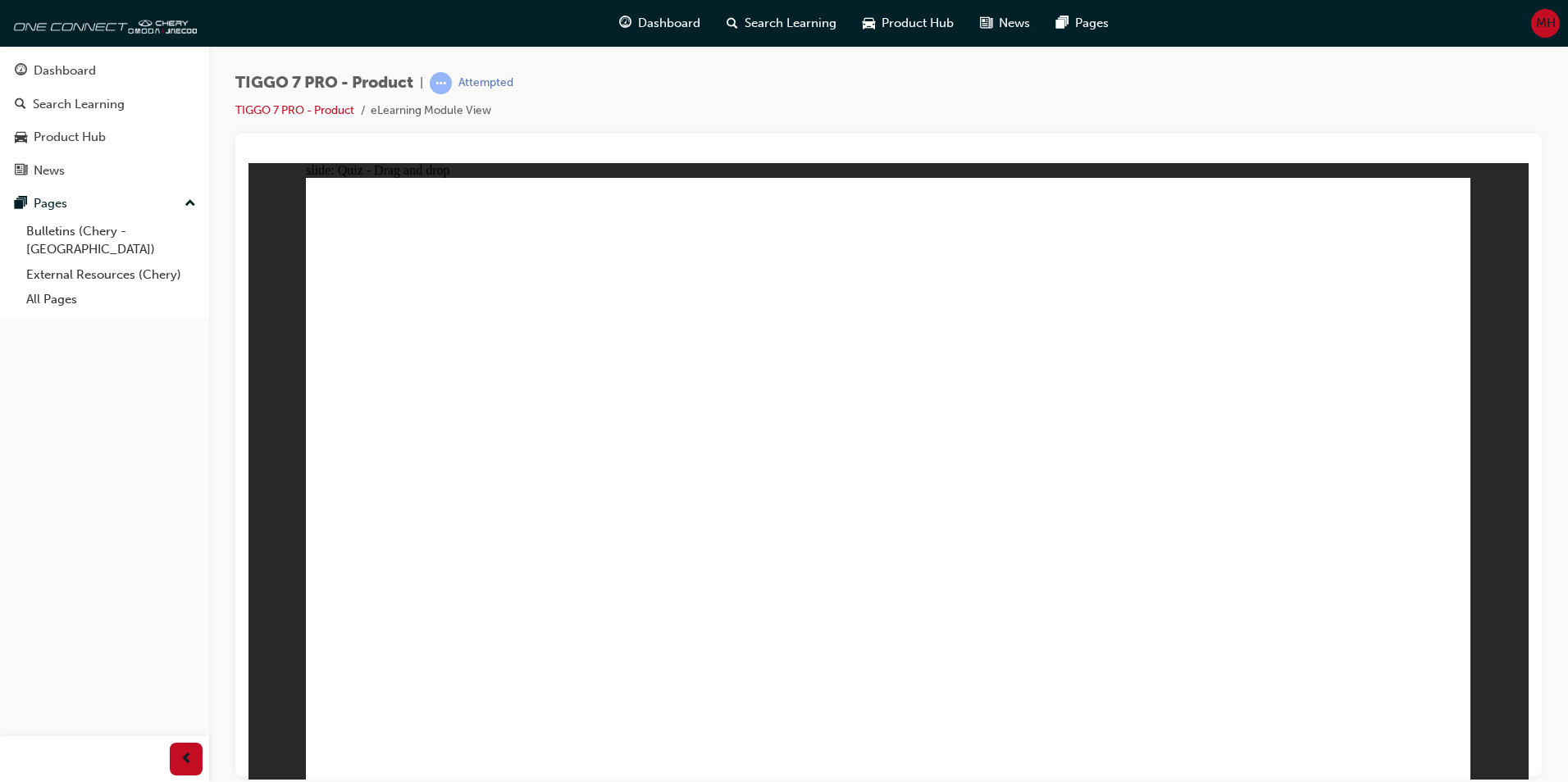
drag, startPoint x: 1197, startPoint y: 726, endPoint x: 1399, endPoint y: 735, distance: 202.2
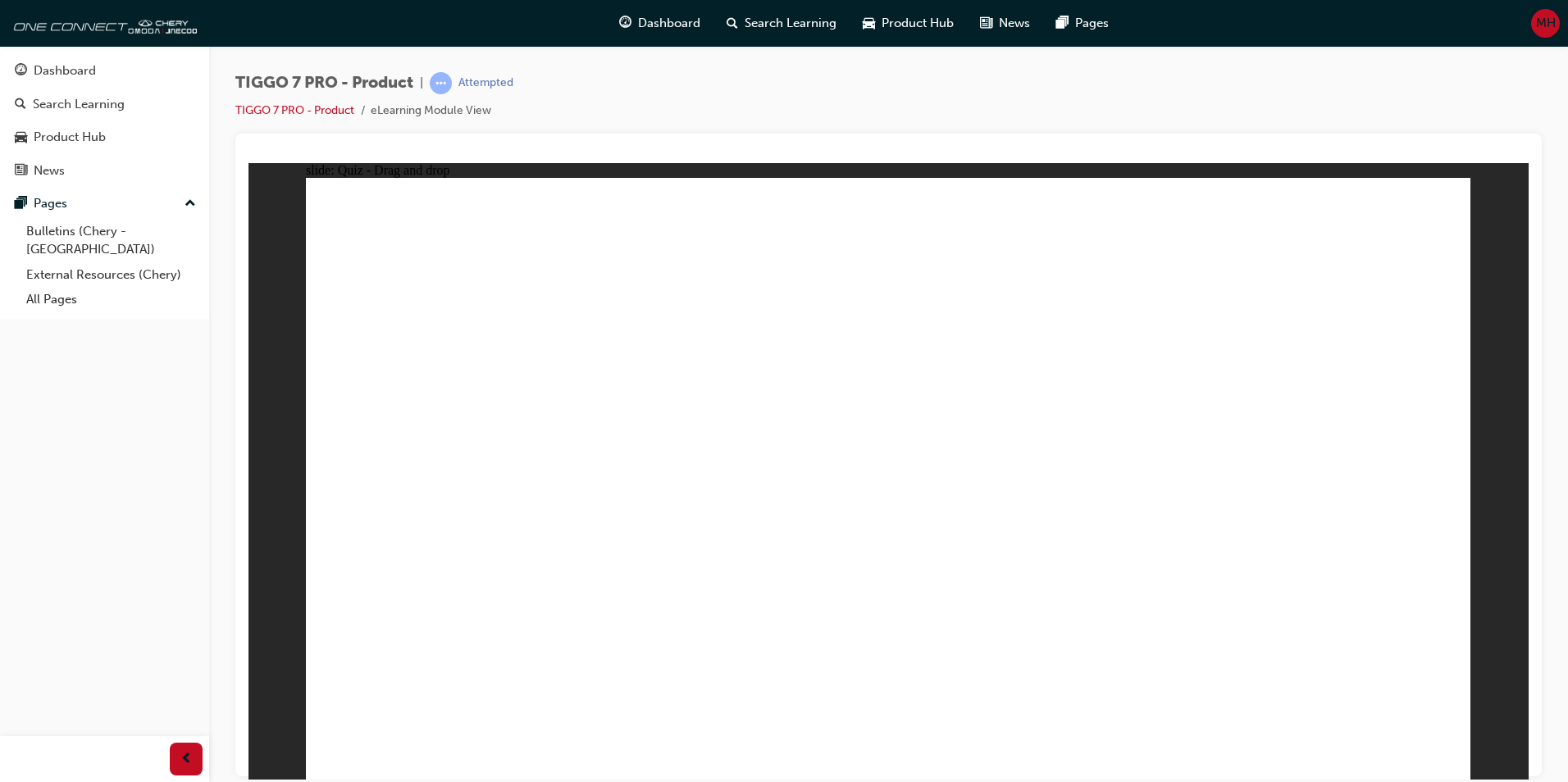
click at [336, 112] on link "TIGGO 7 PRO - Product" at bounding box center [294, 110] width 119 height 14
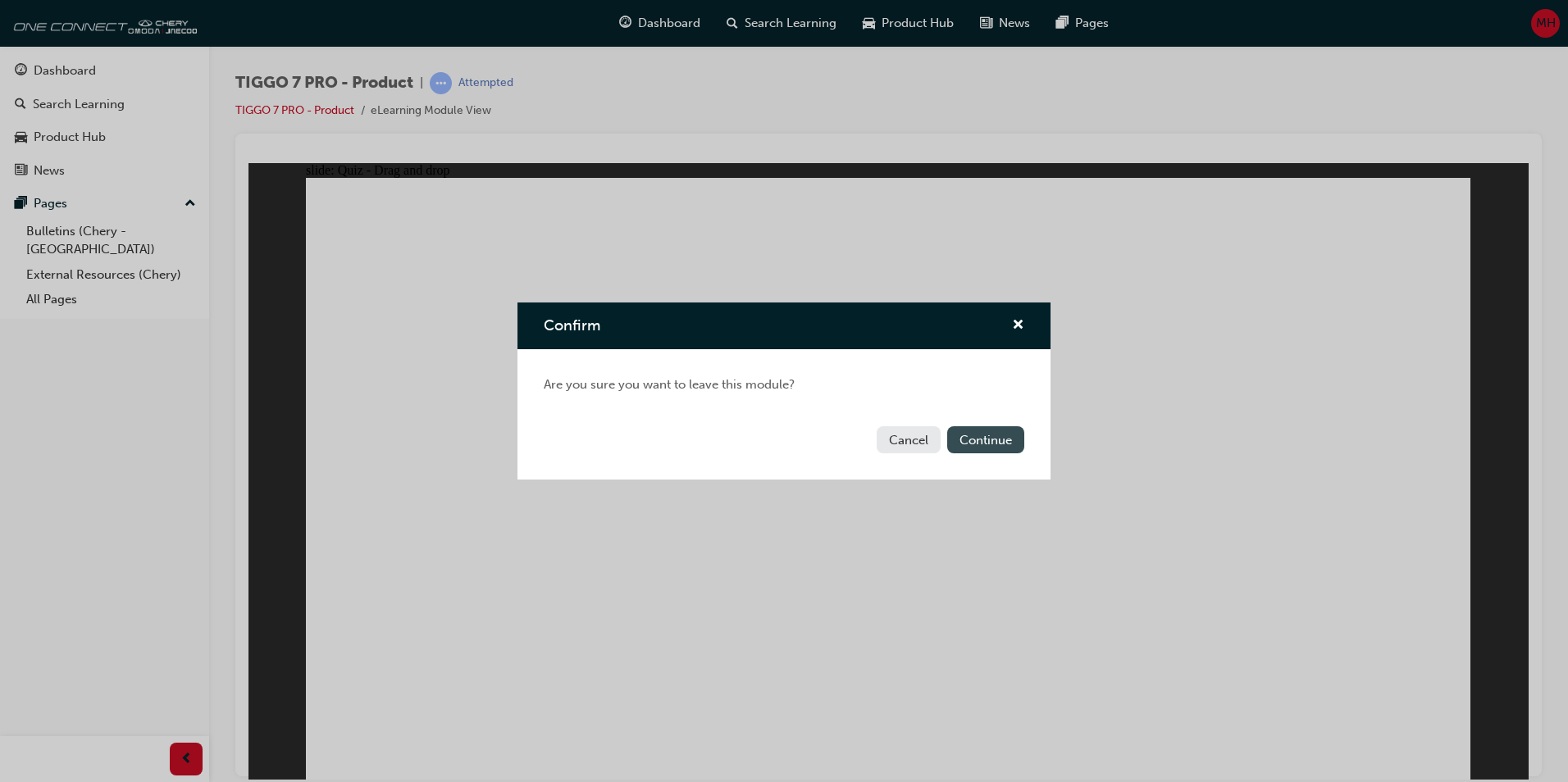
click at [982, 436] on button "Continue" at bounding box center [986, 439] width 77 height 27
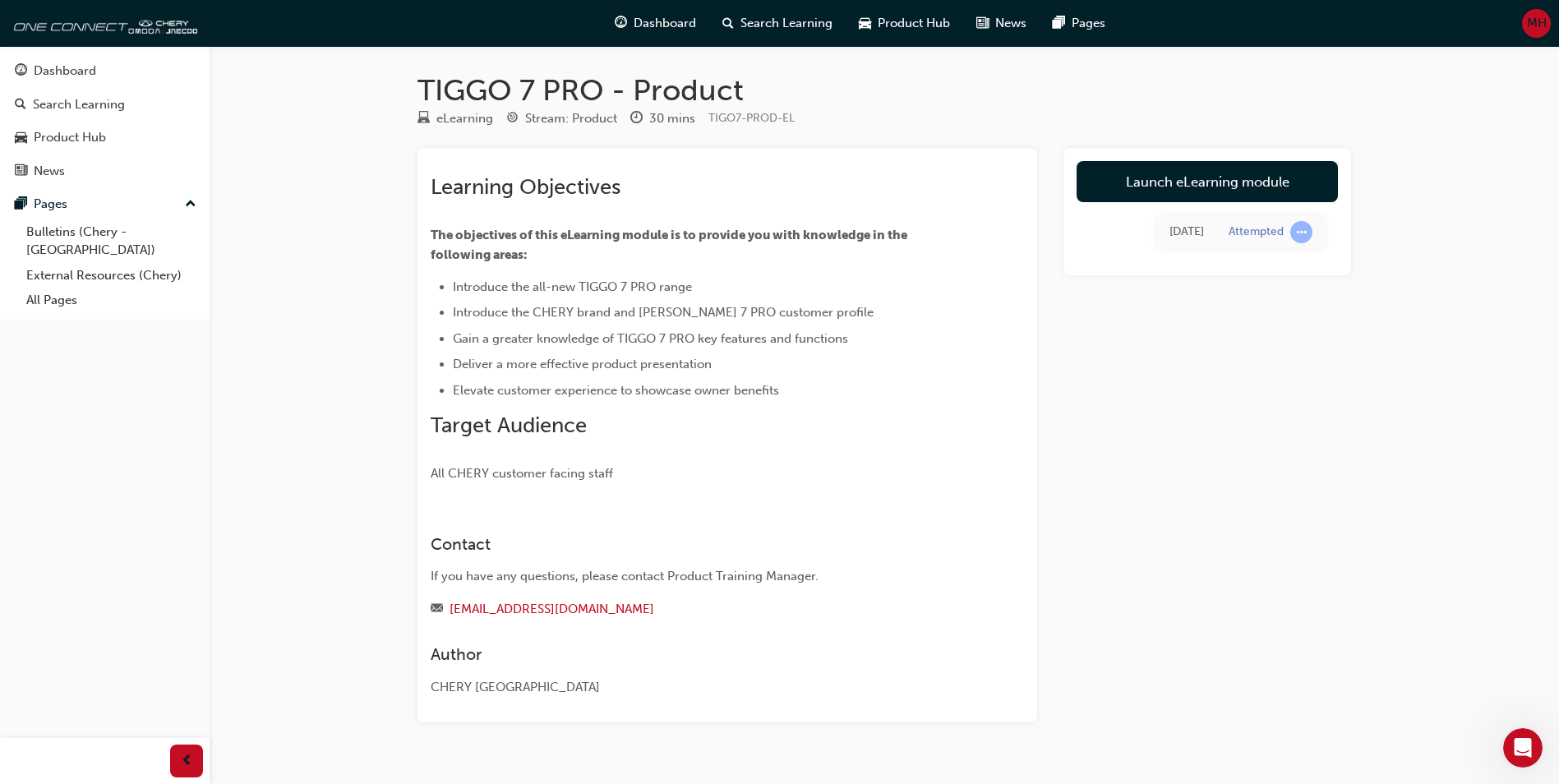
click at [809, 494] on div "Learning Objectives The objectives of this eLearning module is to provide you w…" at bounding box center [727, 436] width 620 height 575
click at [1020, 175] on link "Launch eLearning module" at bounding box center [1207, 182] width 261 height 41
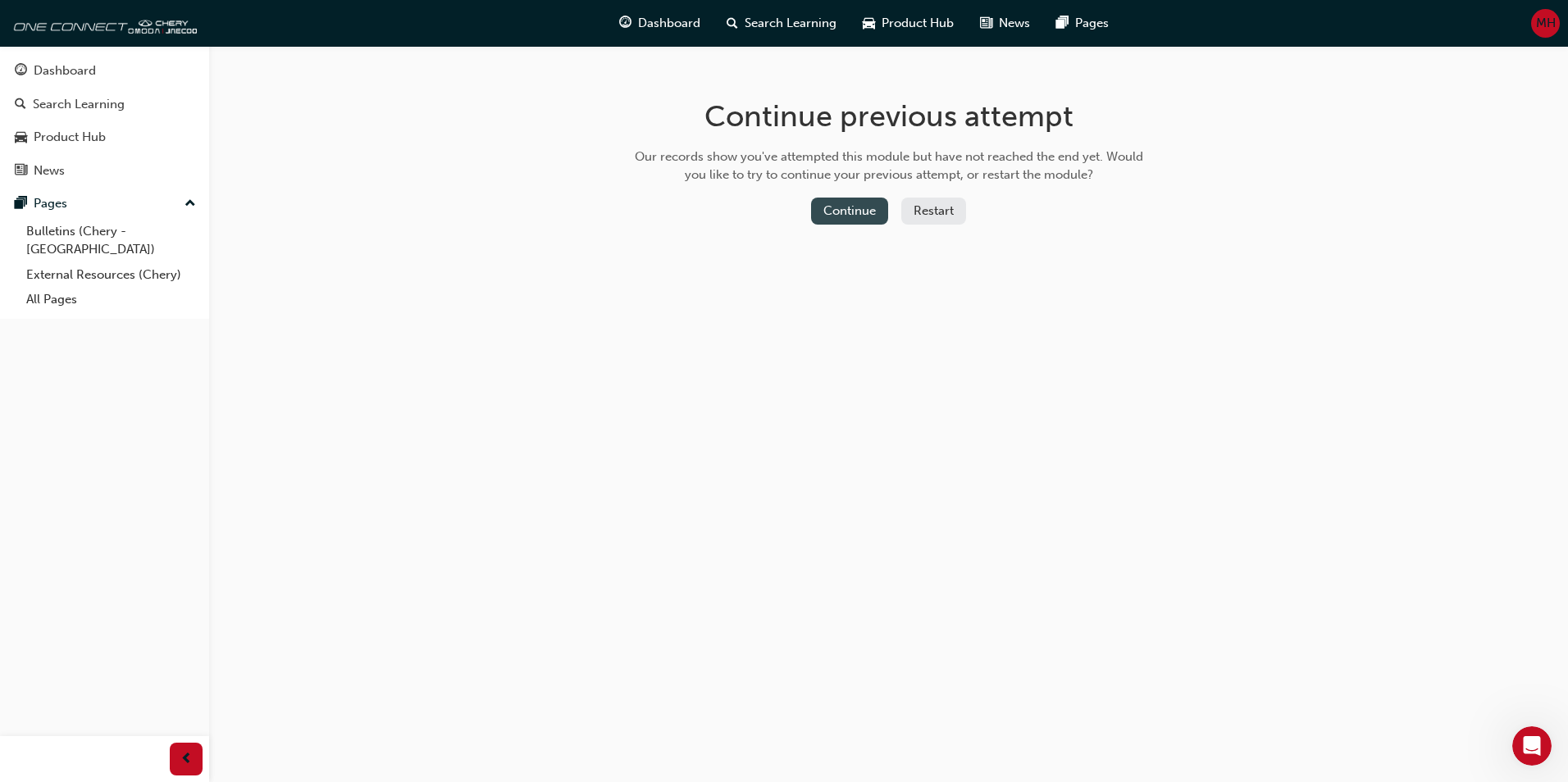
click at [838, 211] on button "Continue" at bounding box center [850, 211] width 77 height 27
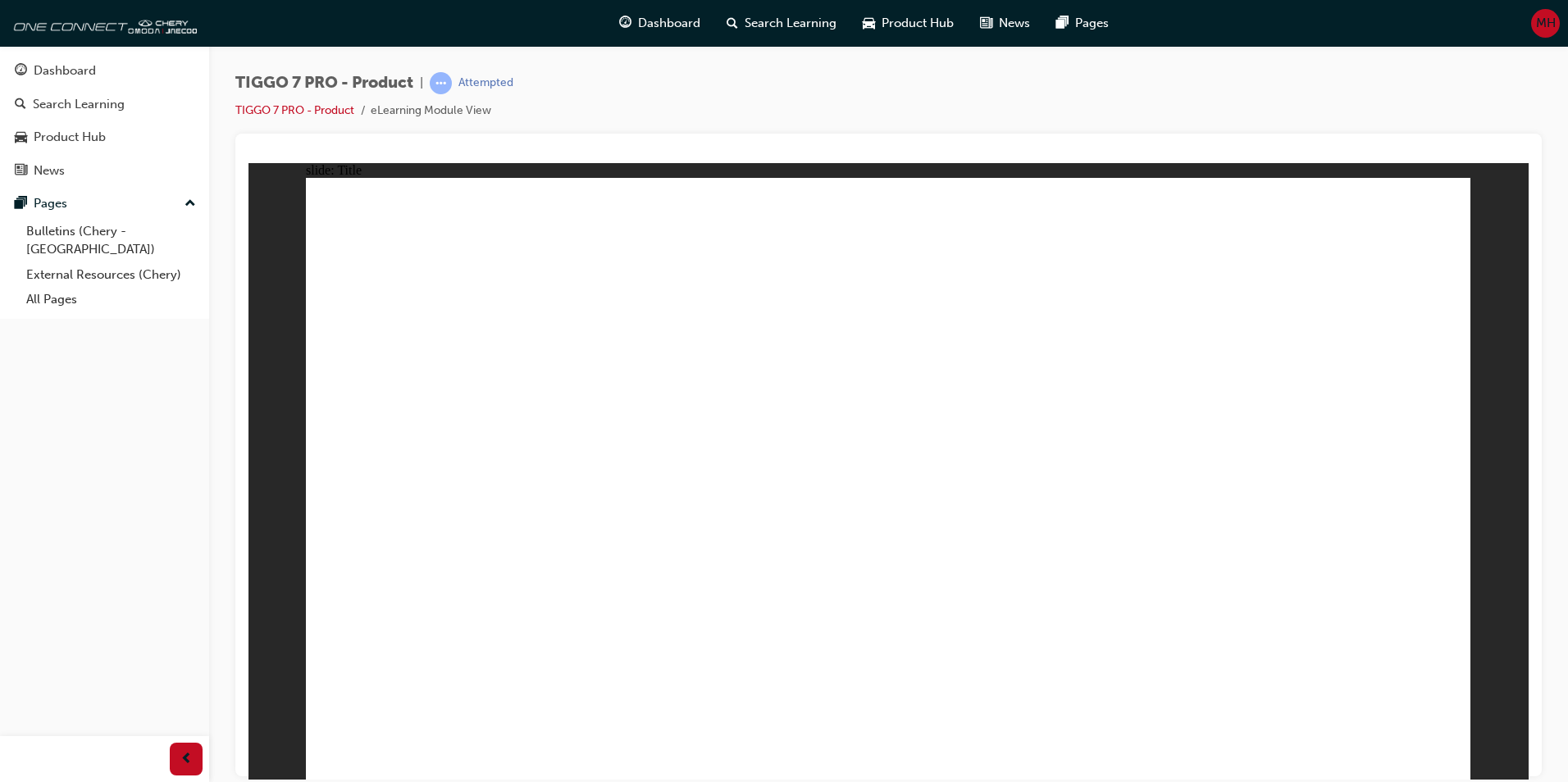
drag, startPoint x: 396, startPoint y: 616, endPoint x: 417, endPoint y: 616, distance: 21.0
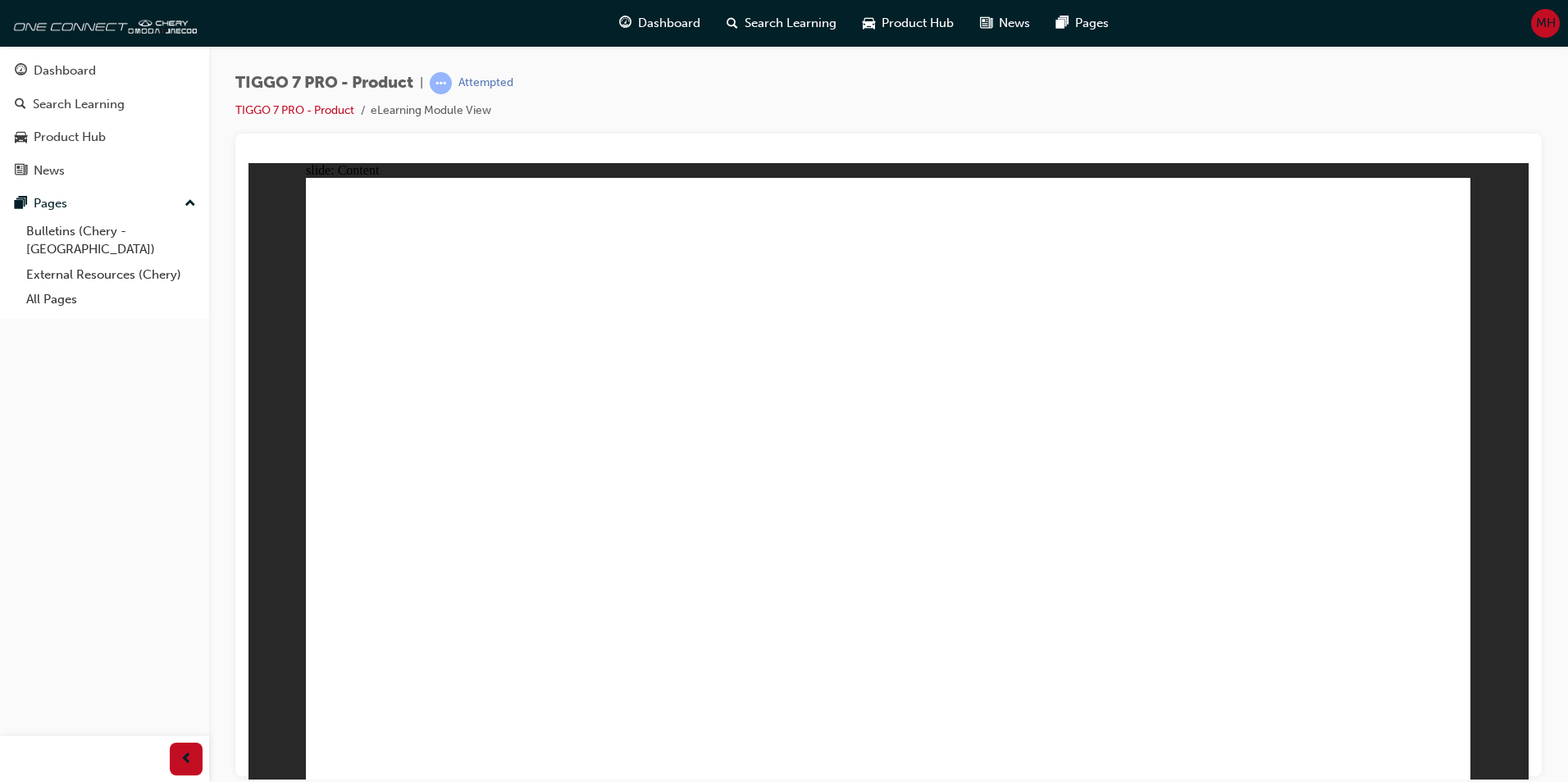
drag, startPoint x: 1181, startPoint y: 644, endPoint x: 1202, endPoint y: 600, distance: 48.8
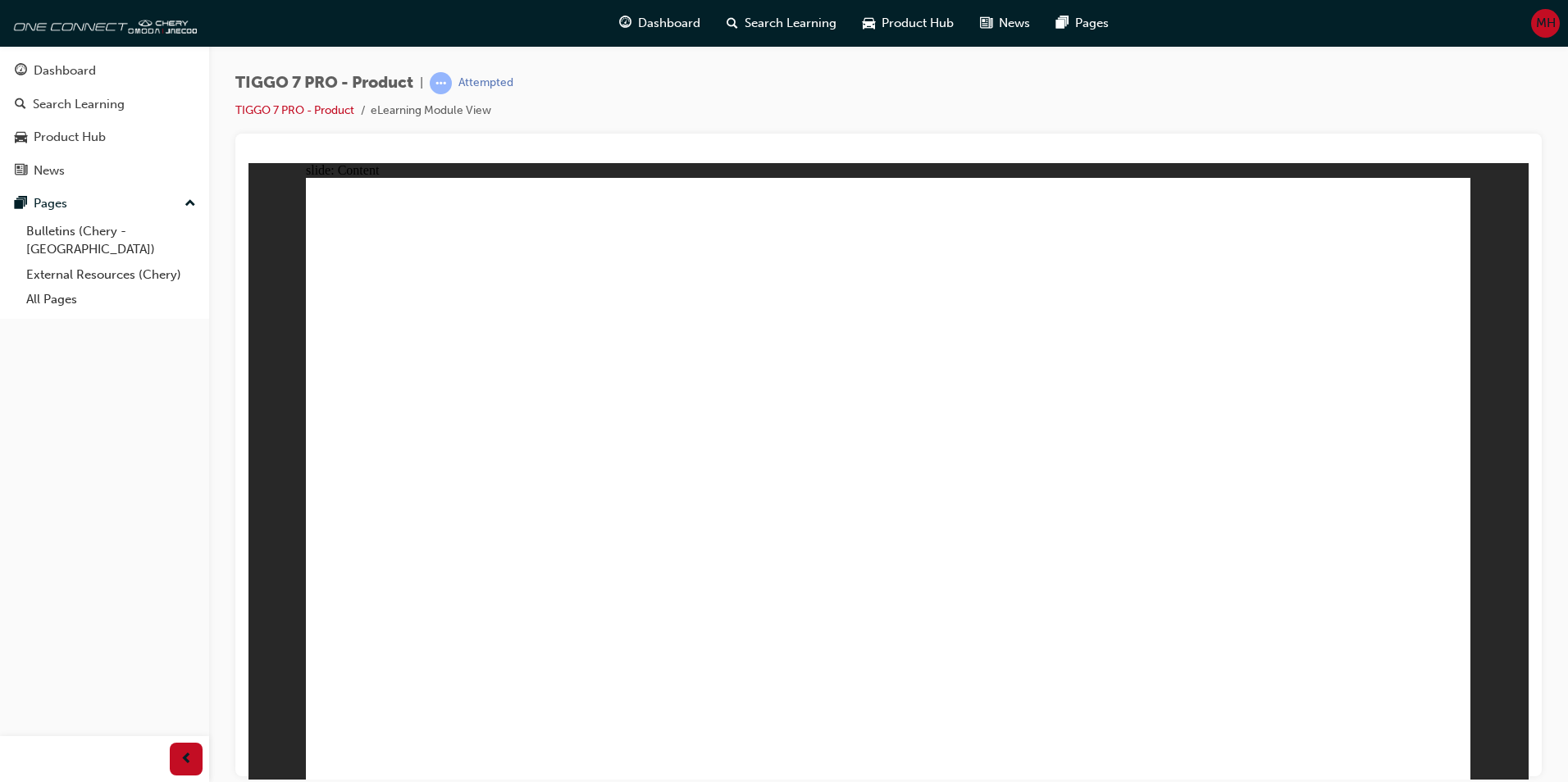
drag, startPoint x: 1174, startPoint y: 542, endPoint x: 1203, endPoint y: 462, distance: 85.1
drag, startPoint x: 1145, startPoint y: 332, endPoint x: 1148, endPoint y: 306, distance: 26.2
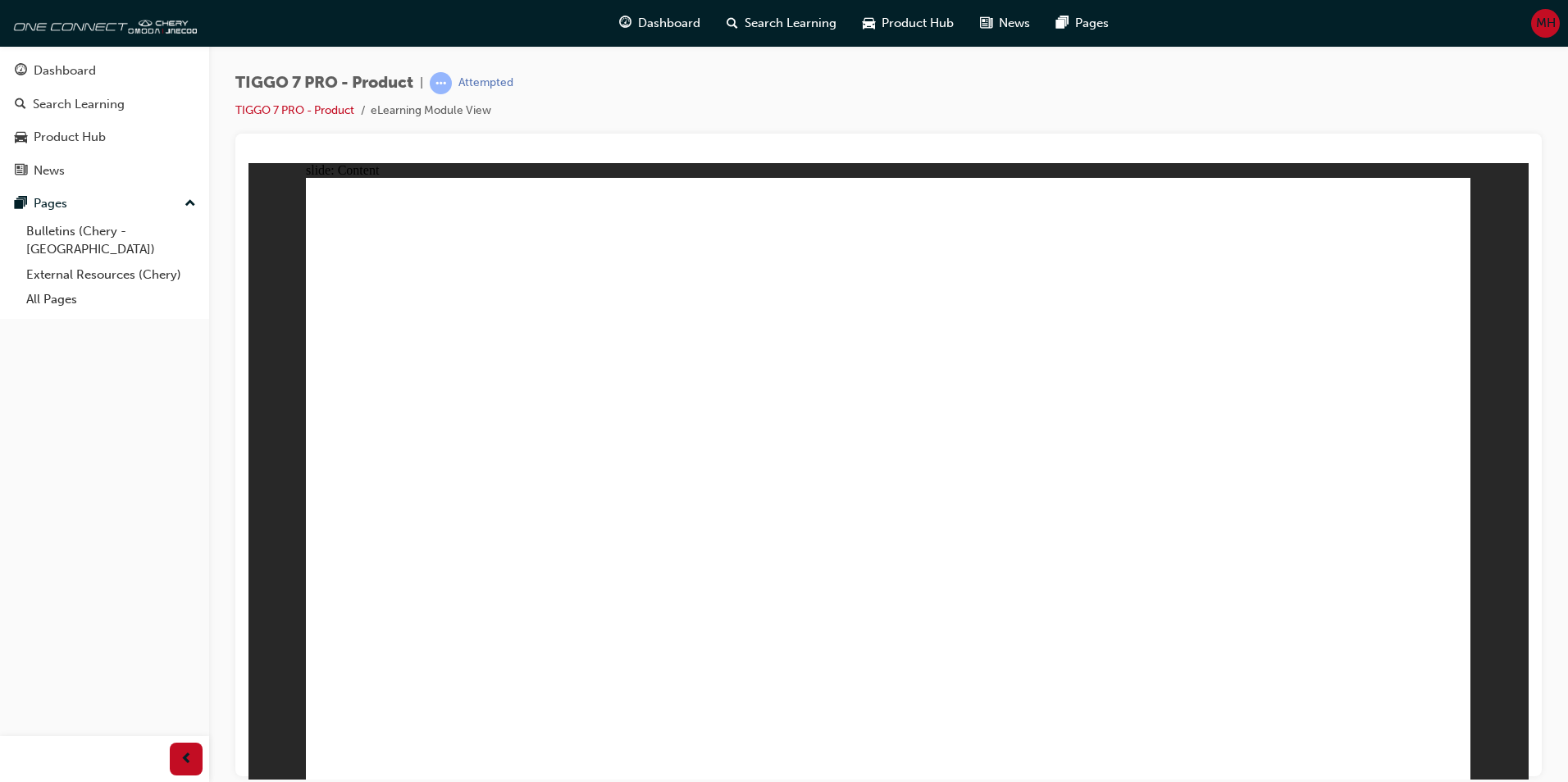
drag, startPoint x: 399, startPoint y: 631, endPoint x: 717, endPoint y: 545, distance: 329.4
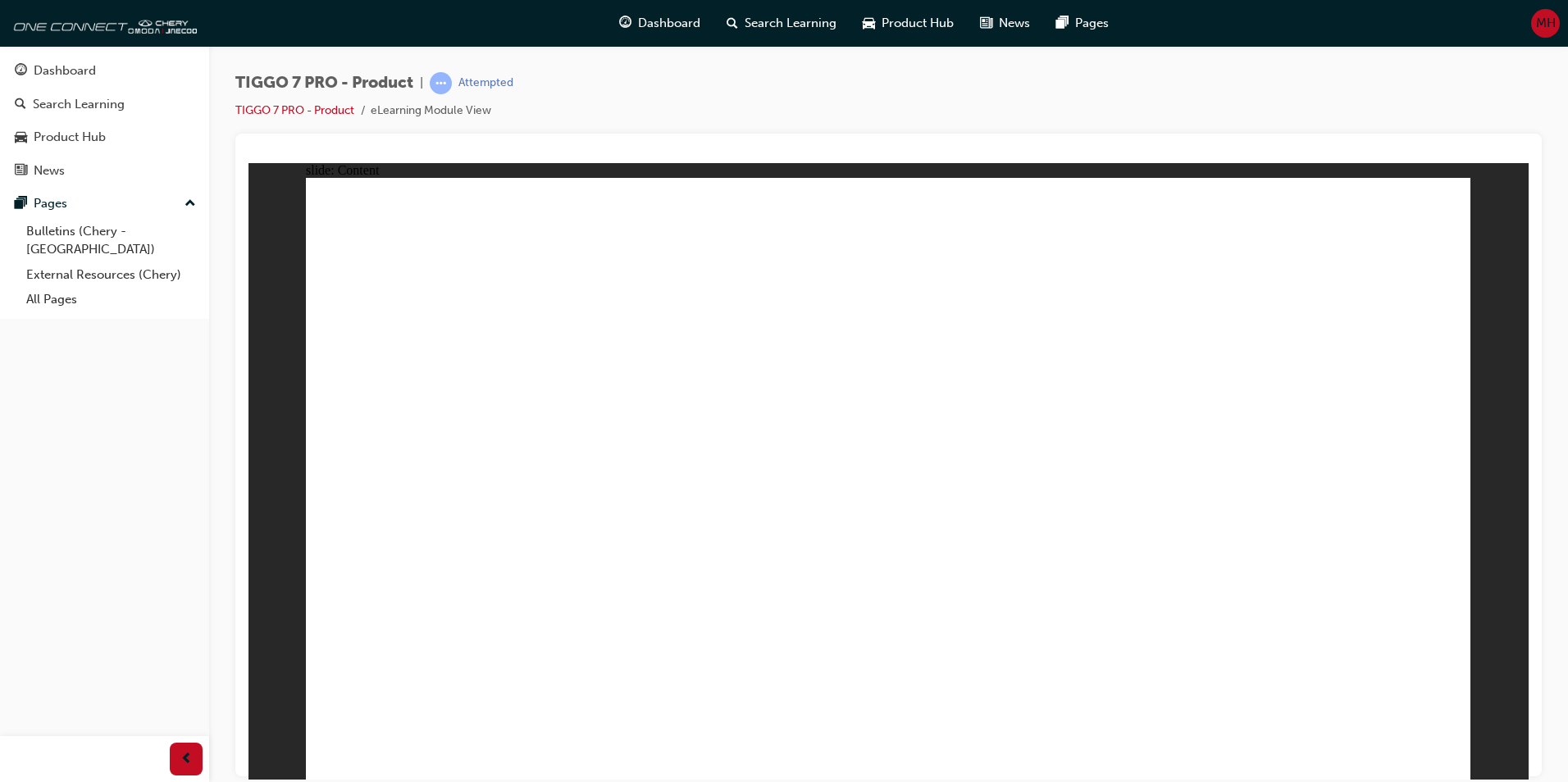
drag, startPoint x: 648, startPoint y: 646, endPoint x: 662, endPoint y: 644, distance: 14.1
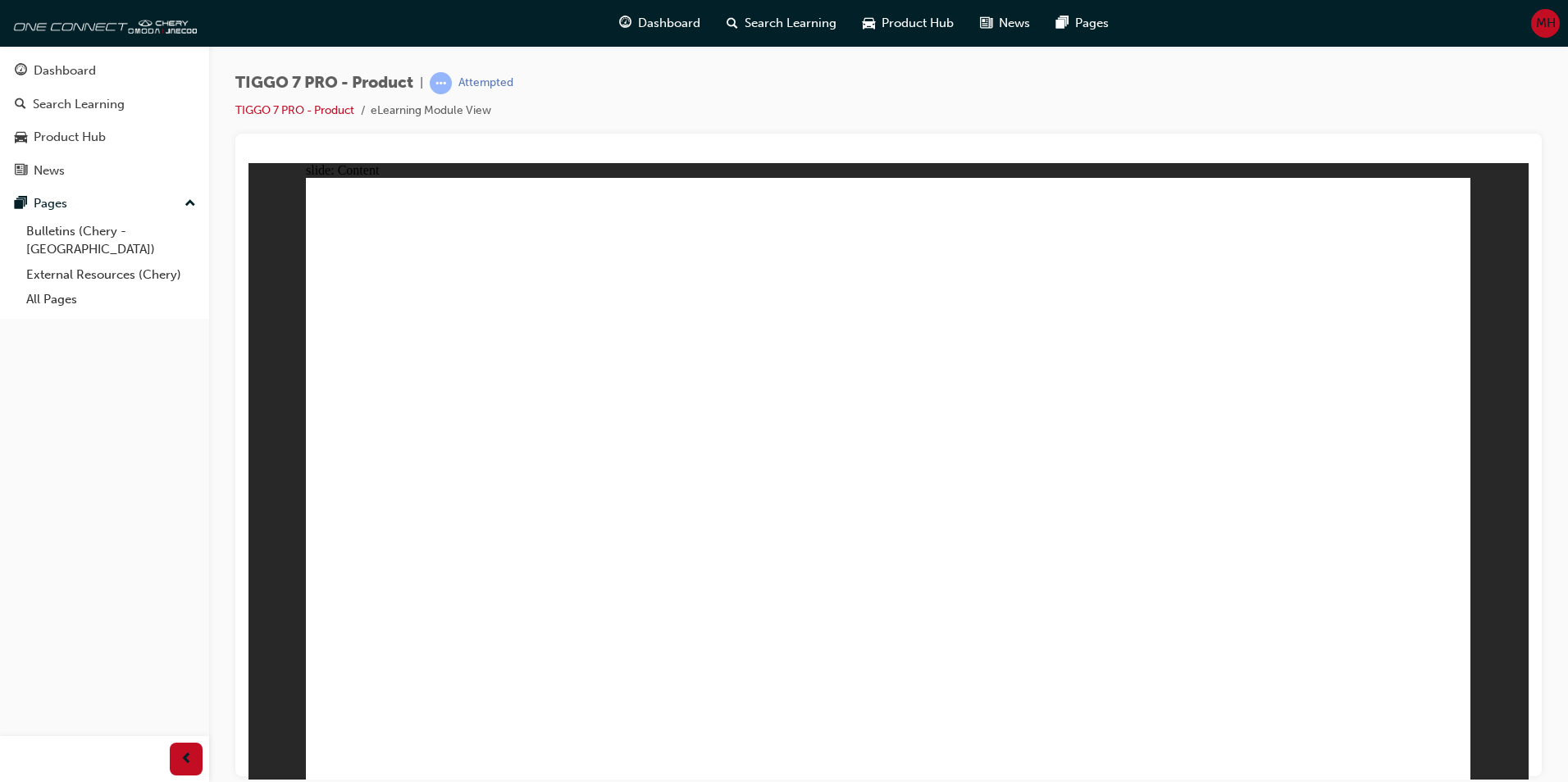
drag, startPoint x: 852, startPoint y: 550, endPoint x: 841, endPoint y: 608, distance: 59.0
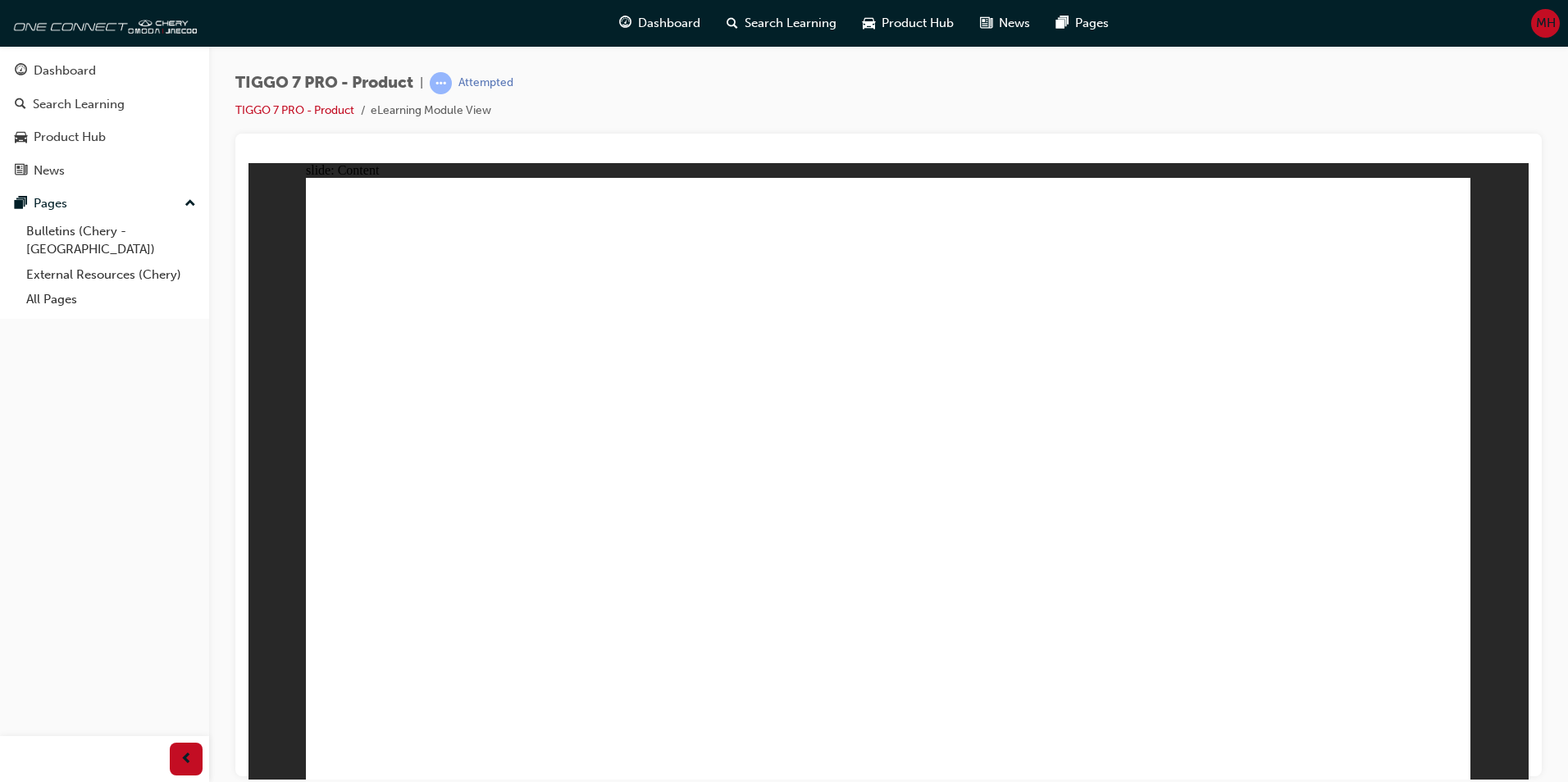
drag, startPoint x: 1086, startPoint y: 556, endPoint x: 1091, endPoint y: 574, distance: 18.7
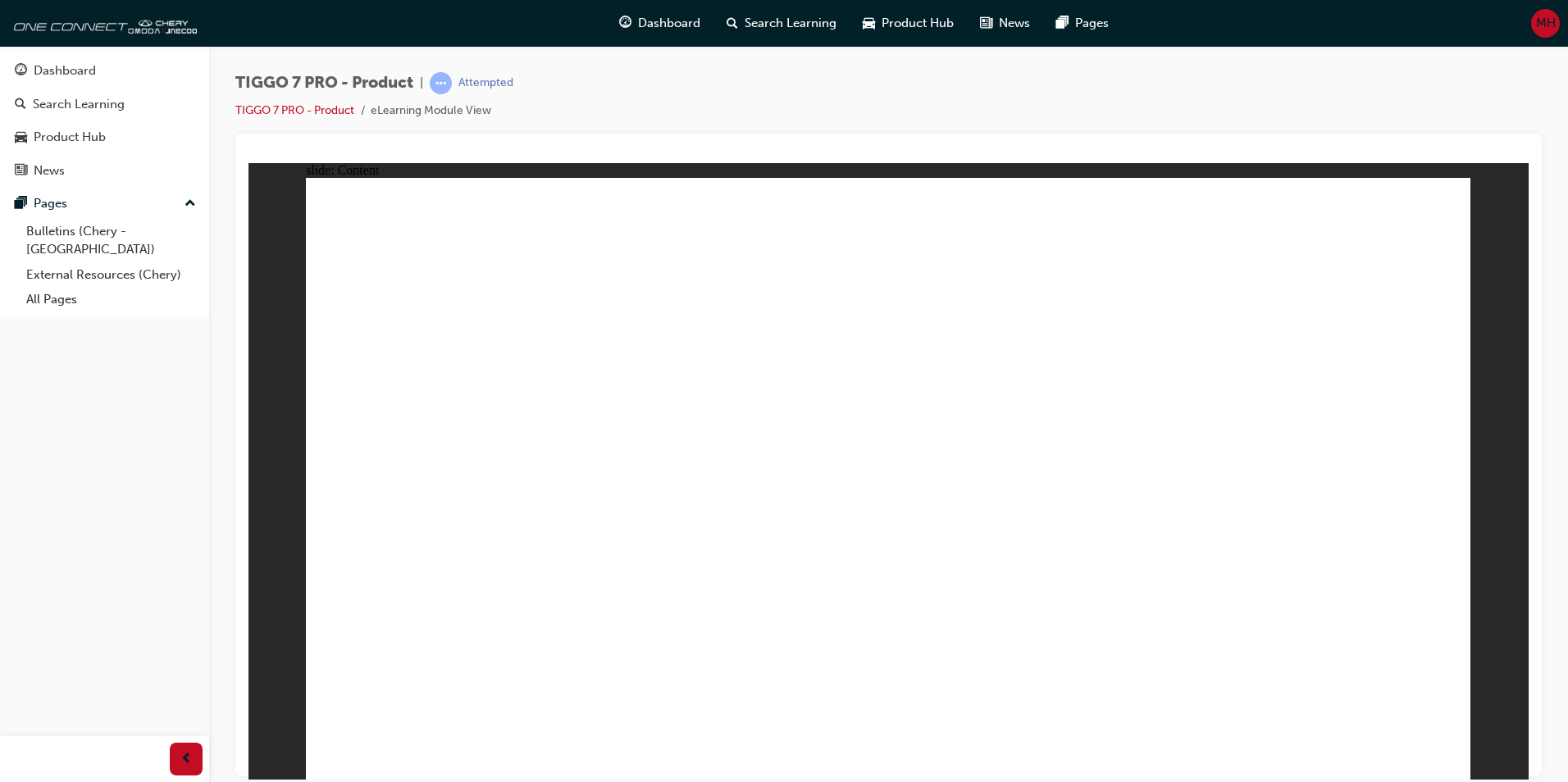
drag, startPoint x: 1100, startPoint y: 692, endPoint x: 1252, endPoint y: 635, distance: 162.3
